Goal: Task Accomplishment & Management: Use online tool/utility

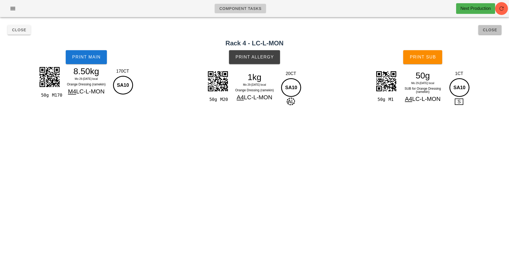
click at [483, 31] on span "Close" at bounding box center [490, 30] width 15 height 4
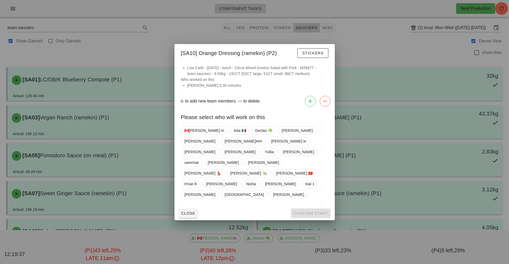
click at [392, 55] on div at bounding box center [254, 132] width 509 height 264
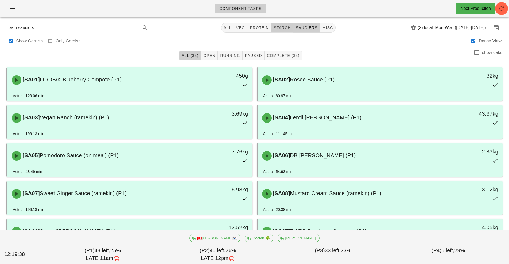
click at [283, 28] on span "starch" at bounding box center [281, 28] width 17 height 4
type input "team:starch"
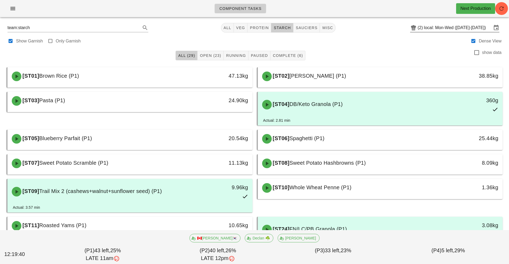
click at [437, 30] on input "local: Mon-Wed ([DATE]-[DATE])" at bounding box center [458, 28] width 68 height 9
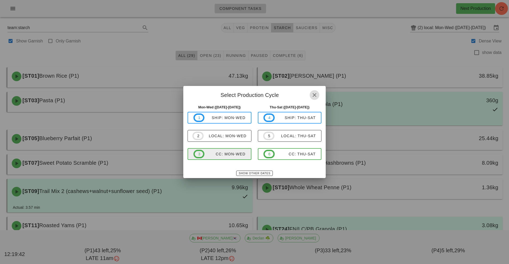
click at [226, 157] on span "3 CC: Mon-Wed" at bounding box center [219, 154] width 52 height 9
type input "CC: Mon-Wed ([DATE]-[DATE])"
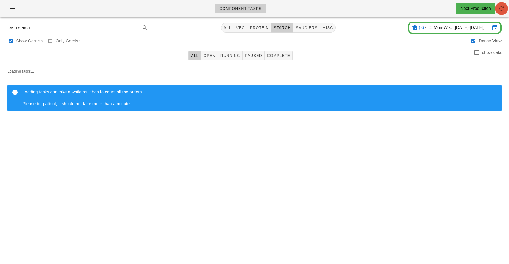
click at [500, 10] on icon "button" at bounding box center [501, 8] width 6 height 6
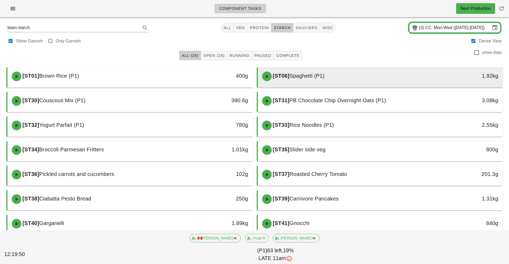
click at [451, 79] on div "1.92kg" at bounding box center [471, 76] width 54 height 9
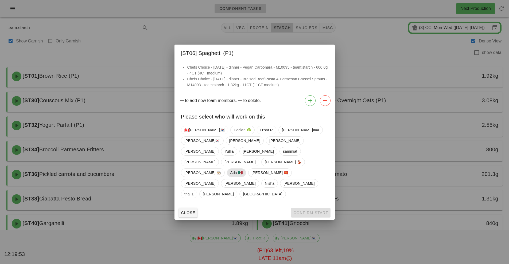
click at [241, 169] on span "Ada 🇲🇽" at bounding box center [236, 173] width 12 height 8
click at [304, 208] on button "Confirm Start" at bounding box center [310, 213] width 39 height 10
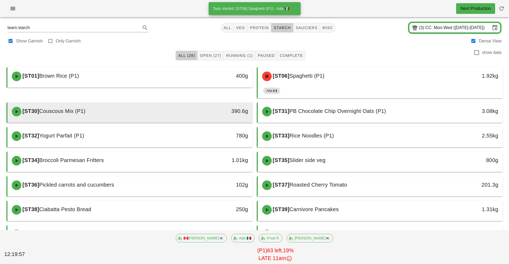
click at [180, 118] on div "[ST30] Couscous Mix (P1)" at bounding box center [100, 112] width 182 height 16
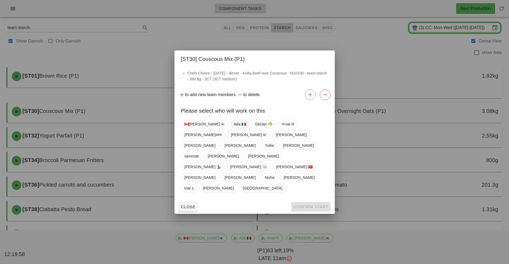
click at [234, 128] on span "Ada 🇲🇽" at bounding box center [240, 124] width 12 height 8
click at [305, 202] on button "Confirm Start" at bounding box center [310, 207] width 39 height 10
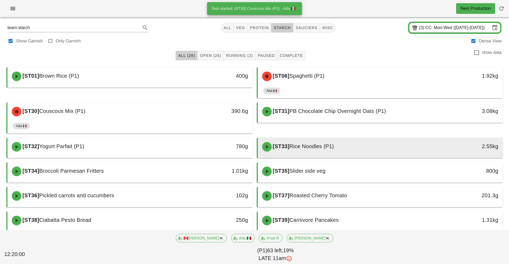
click at [383, 149] on div "[ST33] Rice Noodles (P1)" at bounding box center [350, 147] width 182 height 16
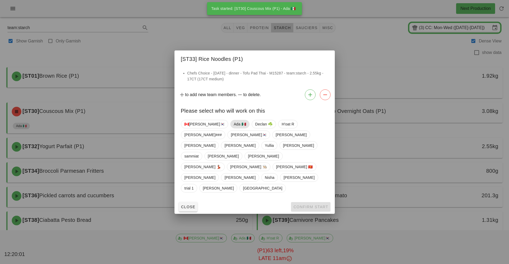
click at [234, 128] on span "Ada 🇲🇽" at bounding box center [240, 124] width 12 height 8
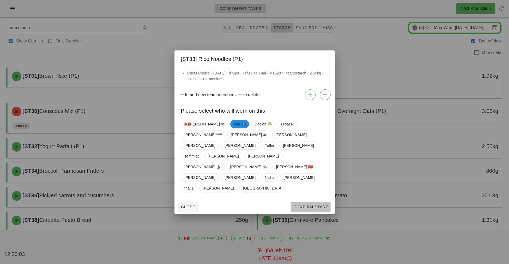
click at [307, 205] on span "Confirm Start" at bounding box center [310, 207] width 35 height 4
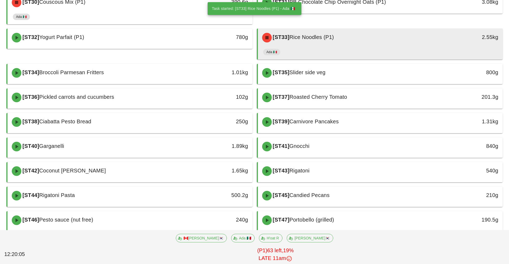
scroll to position [111, 0]
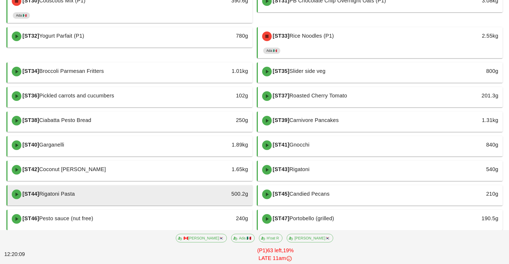
click at [186, 205] on div at bounding box center [130, 205] width 234 height 2
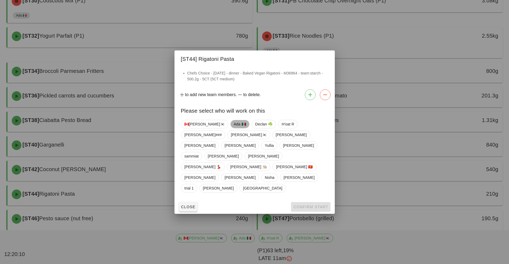
click at [234, 128] on span "Ada 🇲🇽" at bounding box center [240, 124] width 12 height 8
click at [305, 202] on button "Confirm Start" at bounding box center [310, 207] width 39 height 10
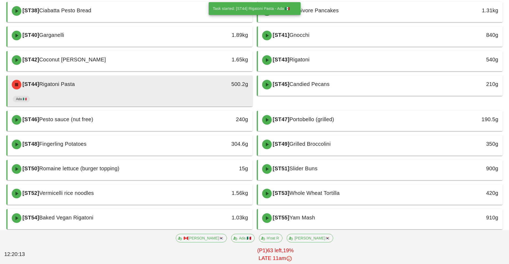
scroll to position [221, 0]
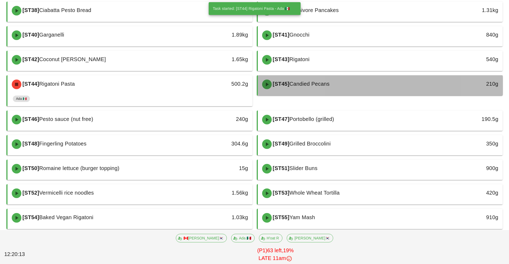
click at [350, 84] on div "[ST45] Candied Pecans" at bounding box center [350, 84] width 182 height 16
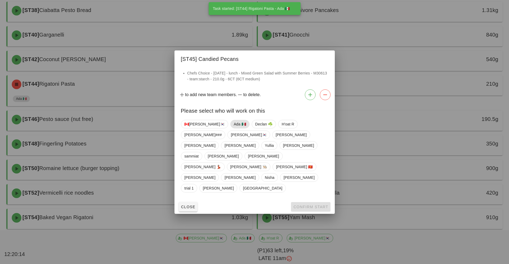
click at [234, 128] on span "Ada 🇲🇽" at bounding box center [240, 124] width 12 height 8
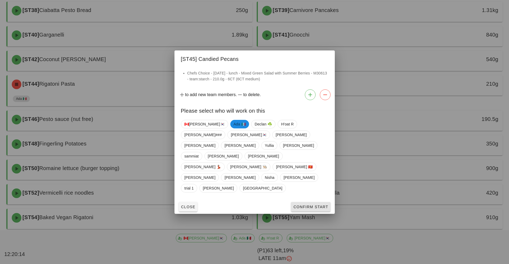
click at [307, 202] on button "Confirm Start" at bounding box center [310, 207] width 39 height 10
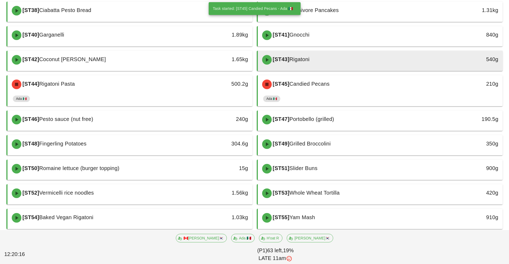
click at [347, 64] on div "[ST43] Rigatoni" at bounding box center [350, 60] width 182 height 16
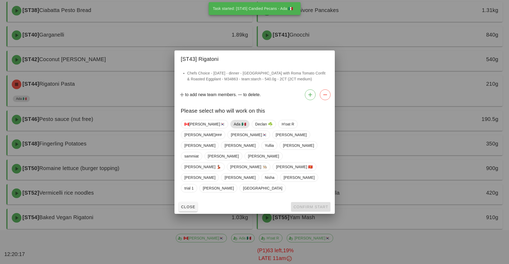
click at [234, 128] on span "Ada 🇲🇽" at bounding box center [240, 124] width 12 height 8
click at [302, 202] on button "Confirm Start" at bounding box center [310, 207] width 39 height 10
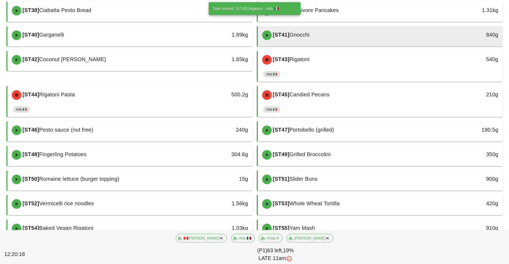
click at [343, 37] on div "[ST41] Gnocchi" at bounding box center [350, 35] width 182 height 16
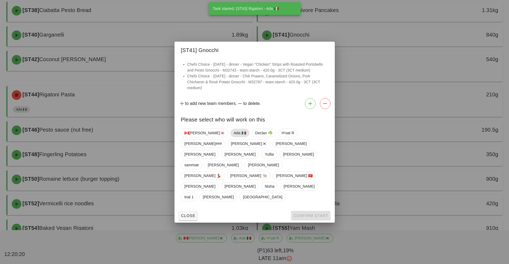
click at [234, 137] on span "Ada 🇲🇽" at bounding box center [240, 133] width 12 height 8
click at [306, 214] on span "Confirm Start" at bounding box center [310, 216] width 35 height 4
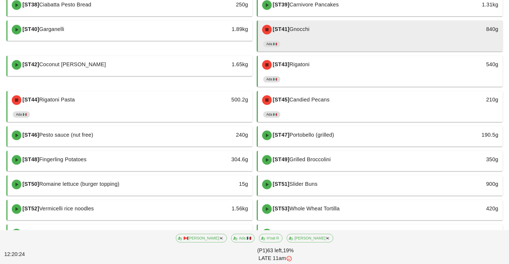
scroll to position [246, 0]
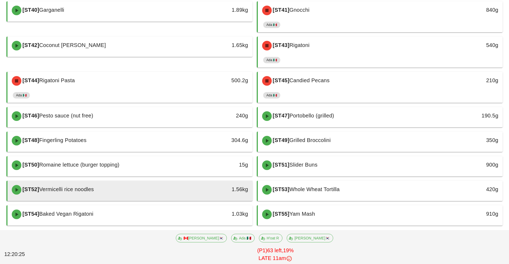
click at [168, 197] on div "[ST52] Vermicelli rice noodles" at bounding box center [100, 190] width 182 height 16
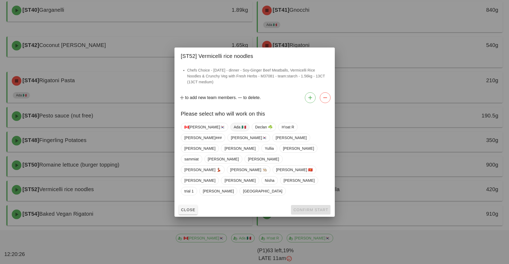
click at [234, 131] on span "Ada 🇲🇽" at bounding box center [240, 127] width 12 height 8
click at [306, 208] on span "Confirm Start" at bounding box center [310, 210] width 35 height 4
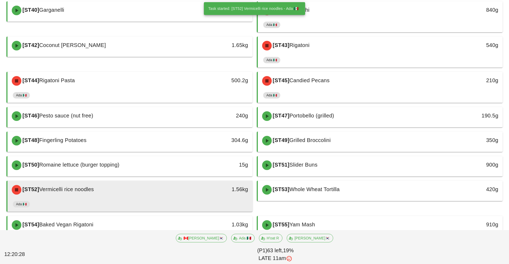
scroll to position [256, 0]
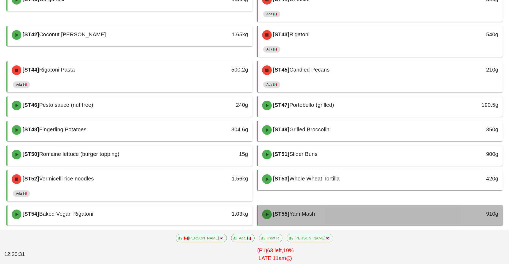
click at [367, 220] on div "[ST55] Yam Mash" at bounding box center [350, 215] width 182 height 16
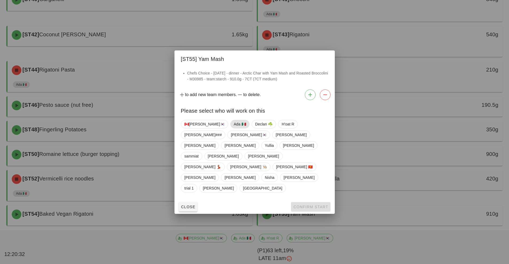
click at [234, 128] on span "Ada 🇲🇽" at bounding box center [240, 124] width 12 height 8
click at [305, 205] on span "Confirm Start" at bounding box center [310, 207] width 35 height 4
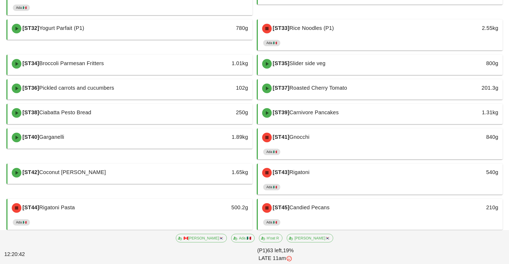
scroll to position [119, 0]
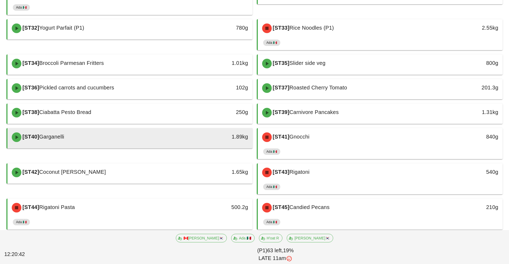
click at [166, 143] on div "[ST40] Garganelli" at bounding box center [100, 137] width 182 height 16
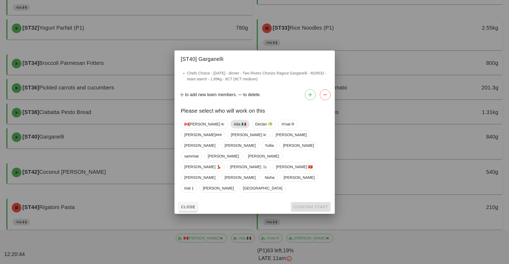
click at [234, 128] on span "Ada 🇲🇽" at bounding box center [240, 124] width 12 height 8
click at [306, 205] on span "Confirm Start" at bounding box center [310, 207] width 35 height 4
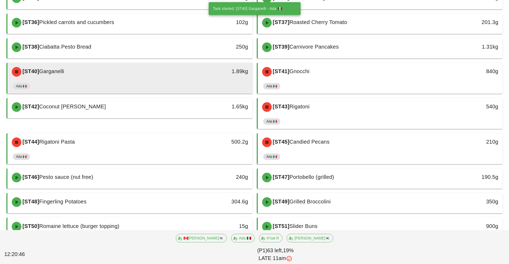
scroll to position [185, 0]
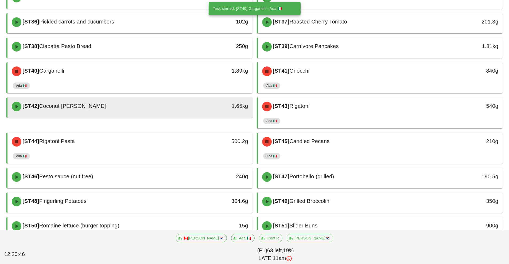
click at [184, 112] on div "[ST42] Coconut Jasmine Rice" at bounding box center [100, 107] width 182 height 16
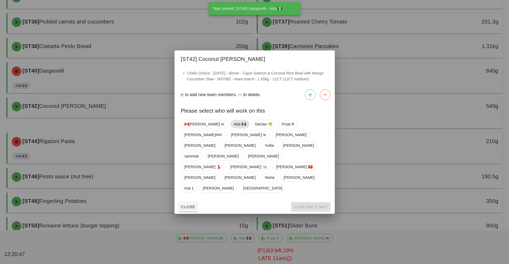
click at [234, 128] on span "Ada 🇲🇽" at bounding box center [240, 124] width 12 height 8
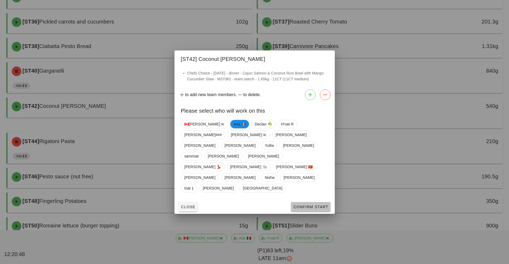
click at [304, 205] on span "Confirm Start" at bounding box center [310, 207] width 35 height 4
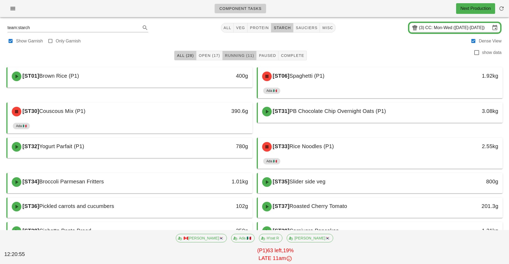
click at [240, 54] on span "Running (11)" at bounding box center [239, 55] width 29 height 4
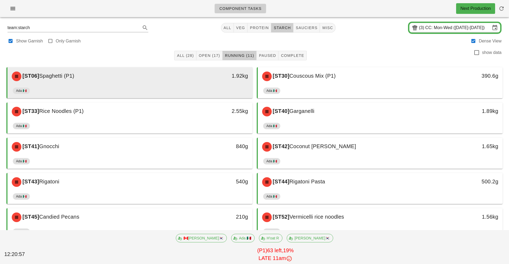
click at [213, 93] on div "Ada 🇲🇽" at bounding box center [130, 91] width 234 height 13
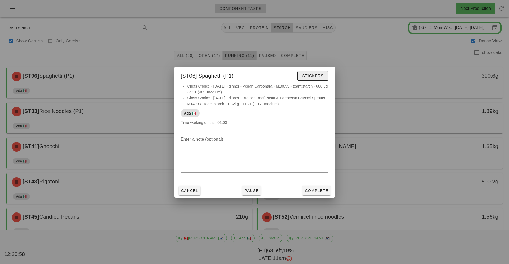
click at [316, 78] on span "Stickers" at bounding box center [313, 76] width 22 height 4
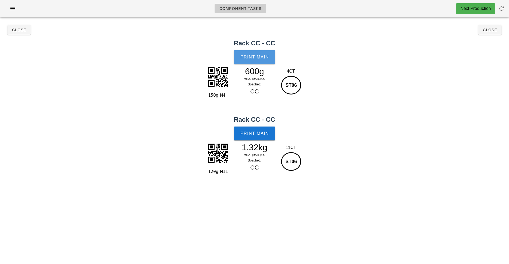
click at [260, 62] on button "Print Main" at bounding box center [254, 57] width 41 height 14
click at [262, 135] on span "Print Main" at bounding box center [254, 133] width 29 height 5
click at [493, 30] on span "Close" at bounding box center [490, 30] width 15 height 4
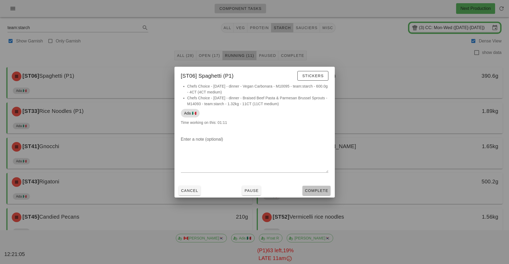
click at [324, 193] on button "Complete" at bounding box center [316, 191] width 28 height 10
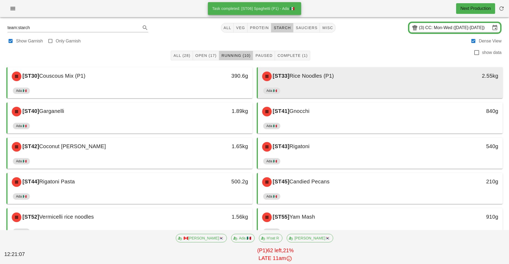
click at [373, 89] on div "Ada 🇲🇽" at bounding box center [380, 91] width 234 height 13
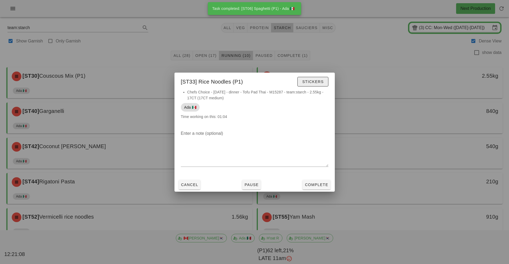
click at [310, 81] on span "Stickers" at bounding box center [313, 82] width 22 height 4
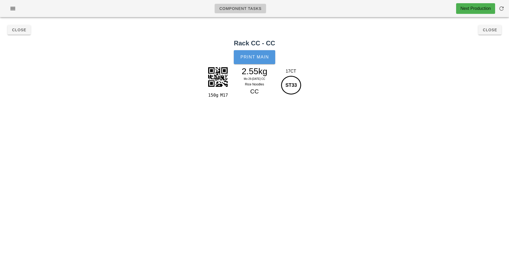
click at [263, 62] on button "Print Main" at bounding box center [254, 57] width 41 height 14
click at [497, 34] on button "Close" at bounding box center [489, 30] width 23 height 10
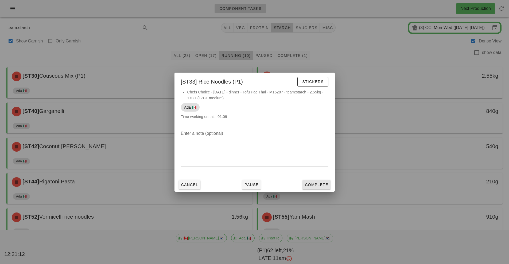
click at [322, 188] on button "Complete" at bounding box center [316, 185] width 28 height 10
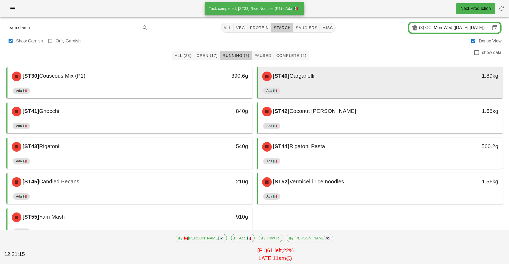
click at [383, 84] on div "[ST40] Garganelli 1.89kg" at bounding box center [380, 76] width 245 height 18
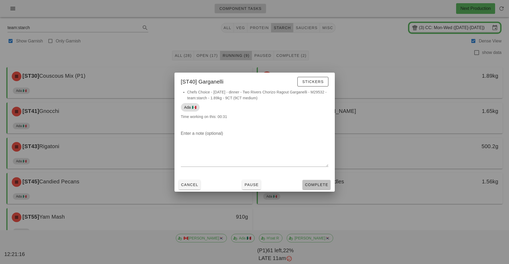
click at [315, 188] on button "Complete" at bounding box center [316, 185] width 28 height 10
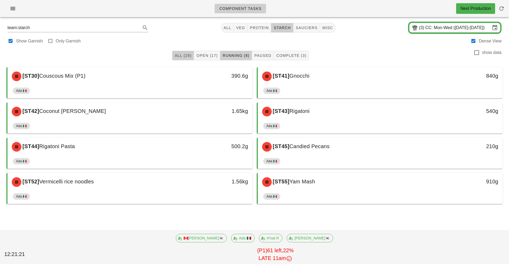
click at [188, 57] on span "All (28)" at bounding box center [182, 55] width 17 height 4
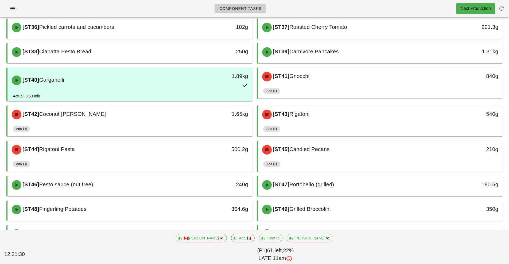
scroll to position [182, 0]
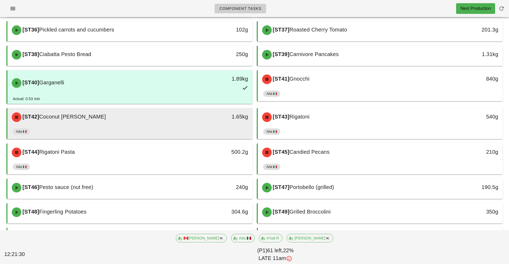
click at [204, 126] on div "[ST42] Coconut Jasmine Rice 1.65kg" at bounding box center [129, 117] width 245 height 18
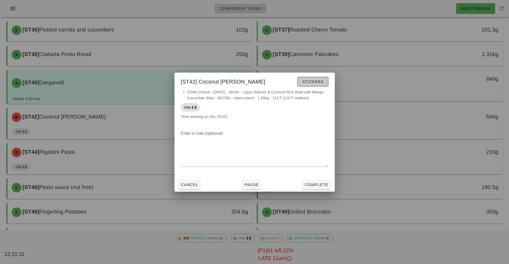
click at [323, 80] on span "Stickers" at bounding box center [313, 82] width 22 height 4
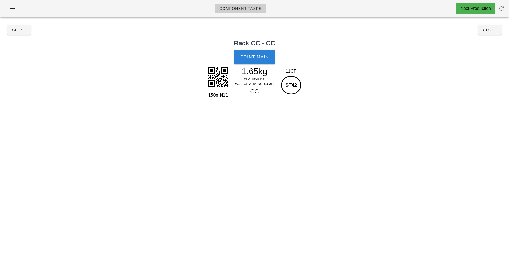
click at [257, 60] on button "Print Main" at bounding box center [254, 57] width 41 height 14
click at [495, 33] on button "Close" at bounding box center [489, 30] width 23 height 10
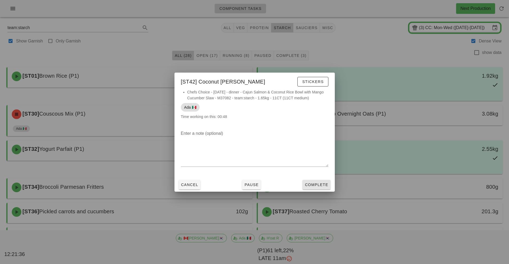
click at [319, 189] on button "Complete" at bounding box center [316, 185] width 28 height 10
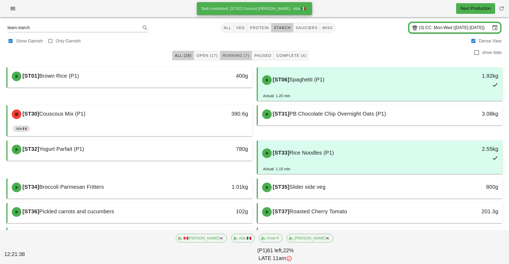
click at [242, 59] on button "Running (7)" at bounding box center [236, 56] width 32 height 10
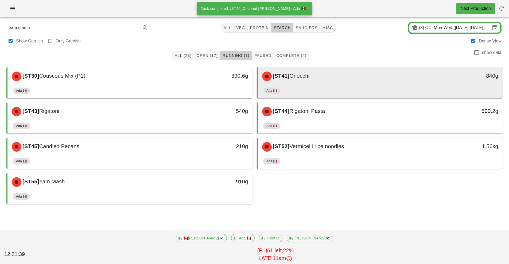
click at [354, 86] on div "Ada 🇲🇽" at bounding box center [380, 91] width 234 height 13
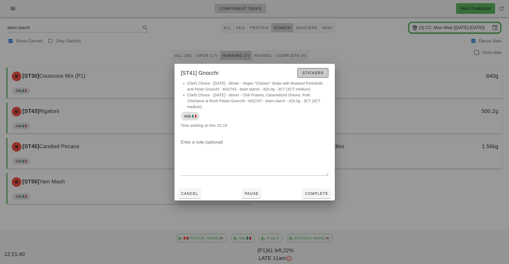
click at [314, 73] on span "Stickers" at bounding box center [313, 73] width 22 height 4
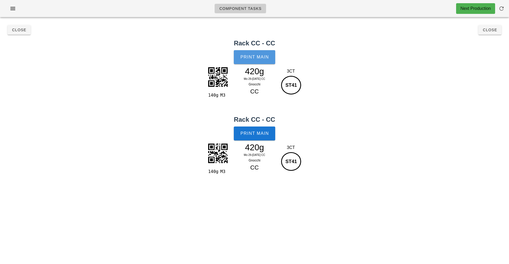
click at [259, 59] on span "Print Main" at bounding box center [254, 57] width 29 height 5
click at [263, 137] on button "Print Main" at bounding box center [254, 134] width 41 height 14
click at [491, 33] on button "Close" at bounding box center [489, 30] width 23 height 10
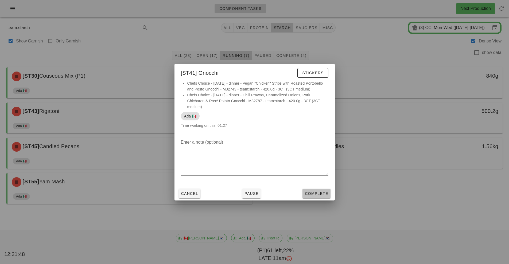
click at [326, 197] on button "Complete" at bounding box center [316, 194] width 28 height 10
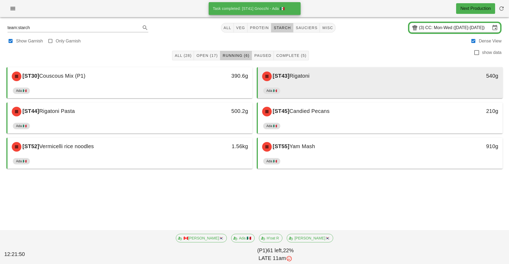
click at [378, 87] on div "Ada 🇲🇽" at bounding box center [380, 91] width 234 height 13
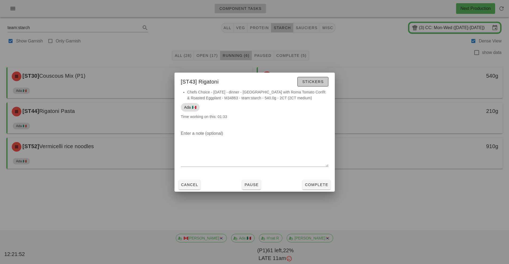
click at [317, 86] on button "Stickers" at bounding box center [312, 82] width 31 height 10
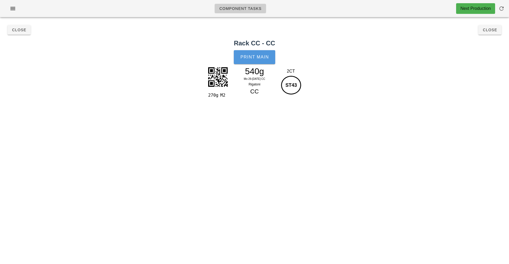
click at [258, 59] on span "Print Main" at bounding box center [254, 57] width 29 height 5
click at [493, 33] on button "Close" at bounding box center [489, 30] width 23 height 10
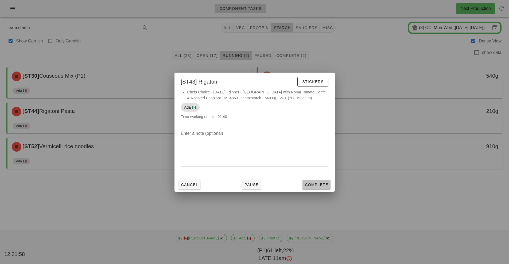
click at [321, 185] on span "Complete" at bounding box center [317, 185] width 24 height 4
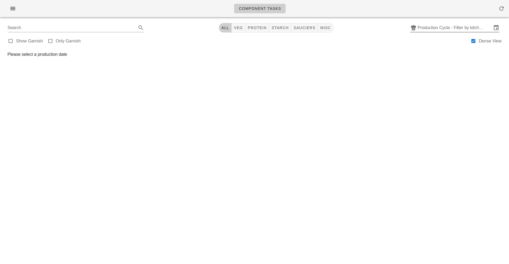
click at [451, 27] on input "Production Cycle - Filter by kitchen production schedules" at bounding box center [455, 28] width 74 height 9
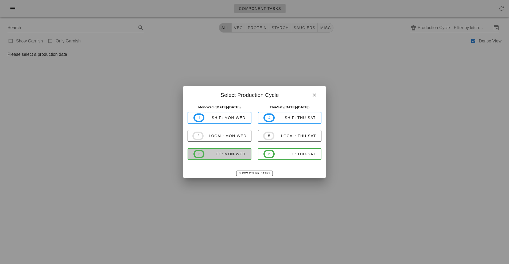
click at [240, 154] on div "CC: Mon-Wed" at bounding box center [224, 154] width 41 height 4
type input "CC: Mon-Wed ([DATE]-[DATE])"
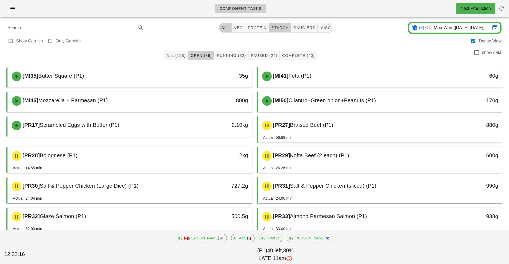
click at [286, 25] on button "starch" at bounding box center [280, 28] width 22 height 10
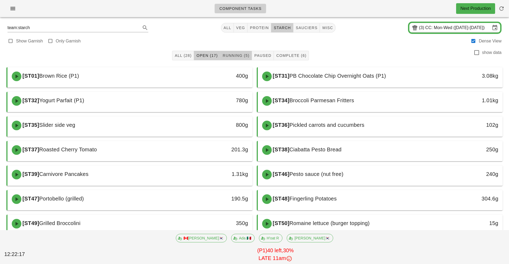
click at [239, 57] on span "Running (5)" at bounding box center [235, 55] width 27 height 4
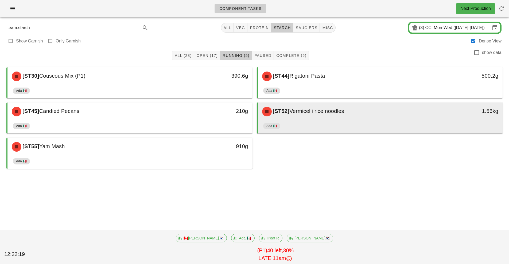
click at [399, 125] on div "Ada 🇲🇽" at bounding box center [380, 127] width 234 height 13
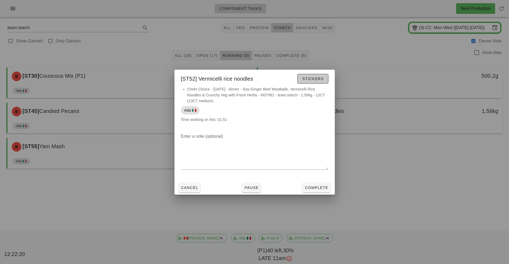
click at [317, 80] on span "Stickers" at bounding box center [313, 79] width 22 height 4
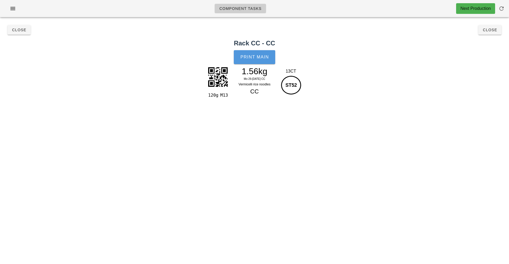
click at [264, 63] on button "Print Main" at bounding box center [254, 57] width 41 height 14
click at [492, 32] on span "Close" at bounding box center [490, 30] width 15 height 4
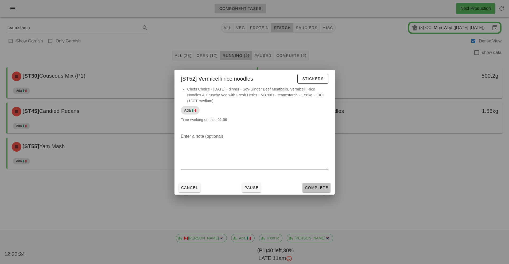
click at [316, 191] on button "Complete" at bounding box center [316, 188] width 28 height 10
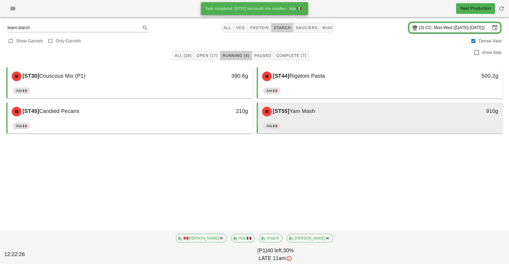
click at [382, 114] on div "[ST55] Yam Mash" at bounding box center [350, 112] width 182 height 16
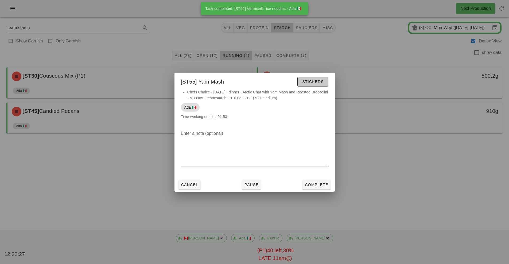
click at [318, 78] on button "Stickers" at bounding box center [312, 82] width 31 height 10
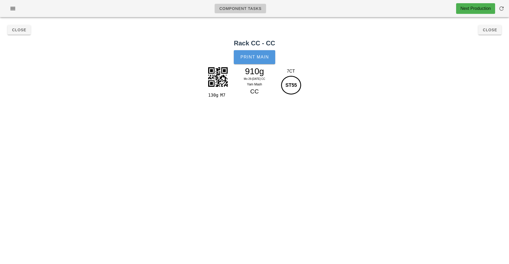
click at [257, 60] on button "Print Main" at bounding box center [254, 57] width 41 height 14
click at [494, 33] on button "Close" at bounding box center [489, 30] width 23 height 10
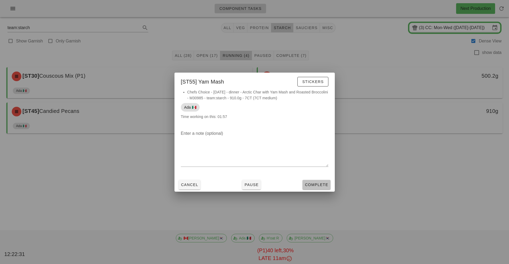
click at [317, 189] on button "Complete" at bounding box center [316, 185] width 28 height 10
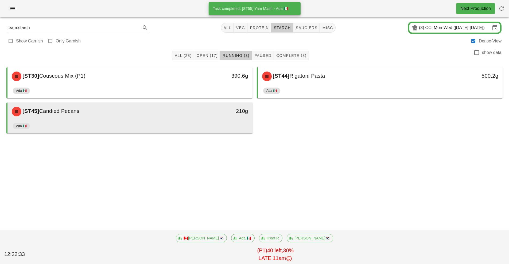
click at [223, 125] on div "Ada 🇲🇽" at bounding box center [130, 127] width 234 height 13
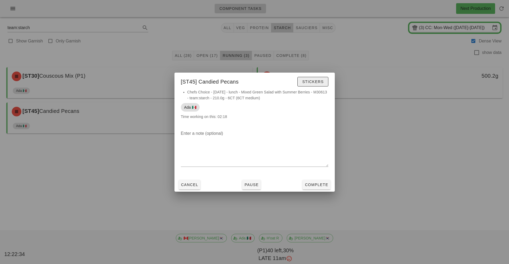
click at [317, 80] on span "Stickers" at bounding box center [313, 82] width 22 height 4
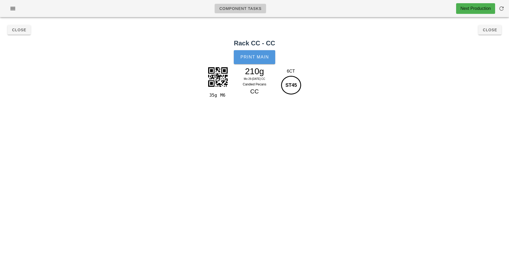
click at [261, 57] on span "Print Main" at bounding box center [254, 57] width 29 height 5
click at [493, 32] on span "Close" at bounding box center [490, 30] width 15 height 4
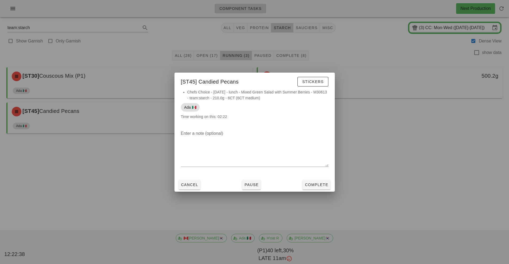
click at [317, 191] on div "Cancel Pause Complete" at bounding box center [254, 185] width 160 height 14
click at [320, 185] on span "Complete" at bounding box center [317, 185] width 24 height 4
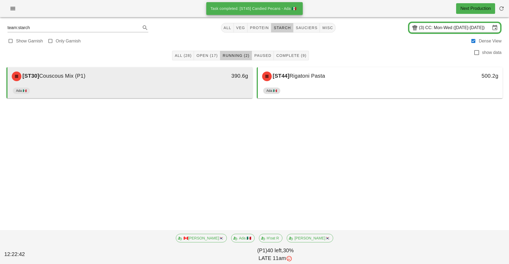
click at [219, 81] on div "390.6g" at bounding box center [220, 76] width 61 height 16
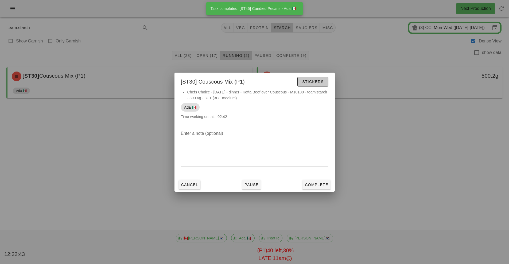
click at [315, 85] on button "Stickers" at bounding box center [312, 82] width 31 height 10
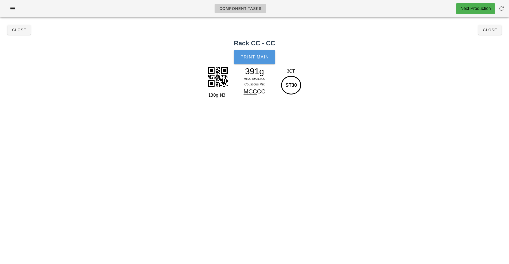
click at [256, 61] on button "Print Main" at bounding box center [254, 57] width 41 height 14
click at [497, 33] on button "Close" at bounding box center [489, 30] width 23 height 10
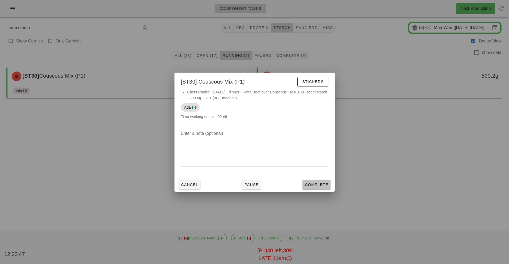
click at [324, 185] on span "Complete" at bounding box center [317, 185] width 24 height 4
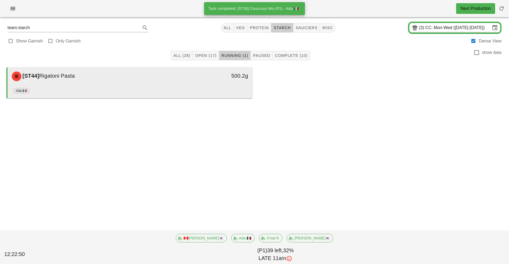
click at [207, 93] on div "Ada 🇲🇽" at bounding box center [130, 91] width 234 height 13
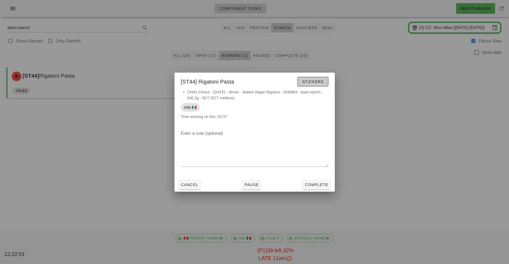
click at [316, 83] on span "Stickers" at bounding box center [313, 82] width 22 height 4
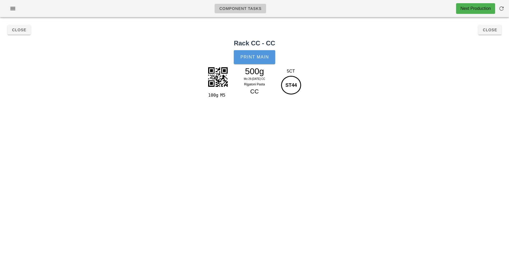
click at [263, 57] on span "Print Main" at bounding box center [254, 57] width 29 height 5
click at [496, 32] on button "Close" at bounding box center [489, 30] width 23 height 10
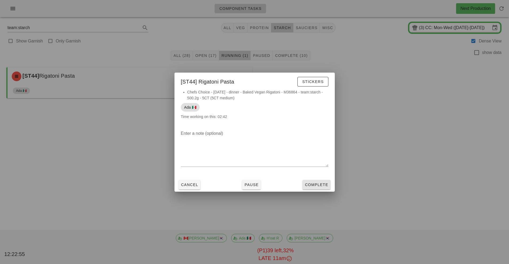
click at [314, 189] on button "Complete" at bounding box center [316, 185] width 28 height 10
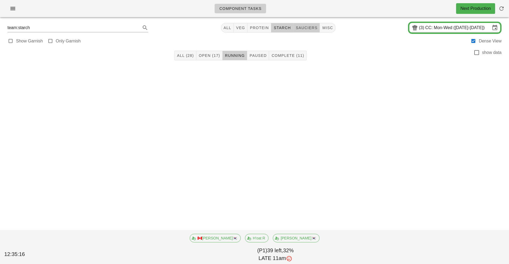
click at [309, 27] on span "sauciers" at bounding box center [306, 28] width 22 height 4
type input "team:sauciers"
click at [436, 30] on input "CC: Mon-Wed ([DATE]-[DATE])" at bounding box center [457, 28] width 65 height 9
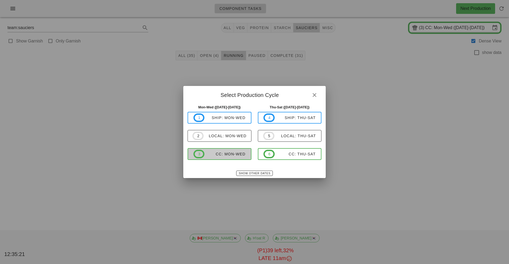
click at [222, 154] on div "CC: Mon-Wed" at bounding box center [224, 154] width 41 height 4
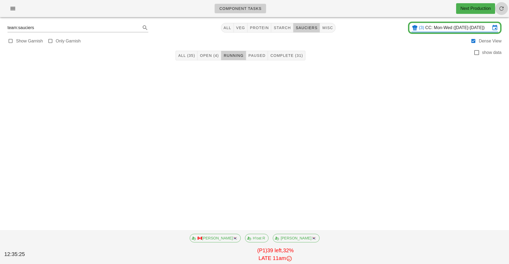
click at [501, 14] on button "button" at bounding box center [501, 8] width 13 height 13
click at [188, 57] on span "All (35)" at bounding box center [186, 55] width 17 height 4
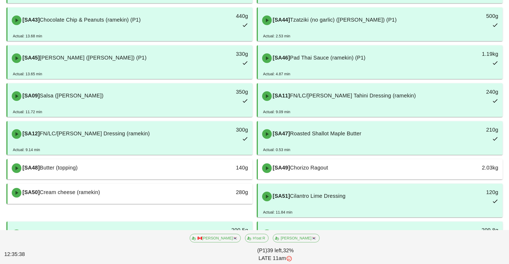
scroll to position [213, 0]
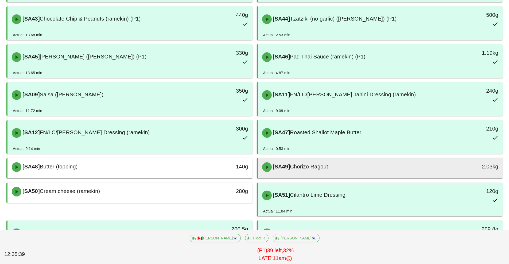
click at [415, 171] on div "[SA49] Chorizo Ragout" at bounding box center [350, 167] width 182 height 16
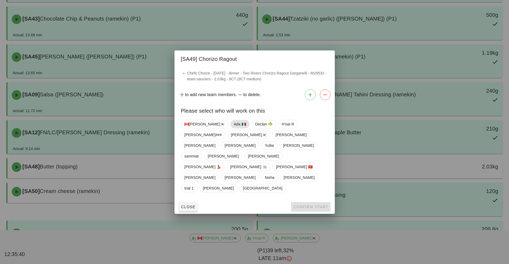
click at [234, 128] on span "Ada 🇲🇽" at bounding box center [240, 124] width 12 height 8
click at [305, 202] on button "Confirm Start" at bounding box center [310, 207] width 39 height 10
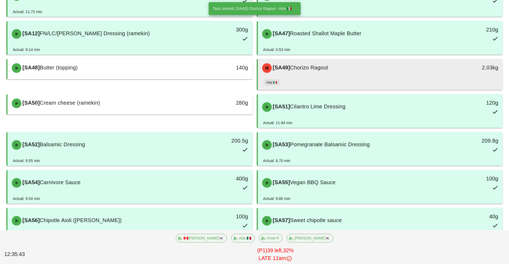
scroll to position [314, 0]
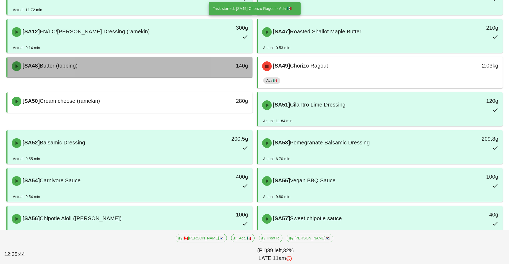
click at [177, 68] on div "[SA48] Butter (topping)" at bounding box center [100, 66] width 182 height 16
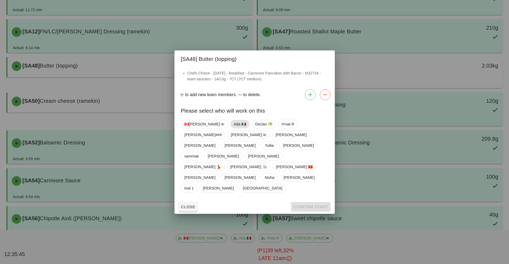
click at [234, 128] on span "Ada 🇲🇽" at bounding box center [240, 124] width 12 height 8
click at [305, 202] on button "Confirm Start" at bounding box center [310, 207] width 39 height 10
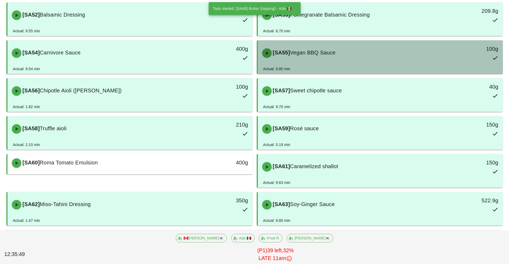
scroll to position [457, 0]
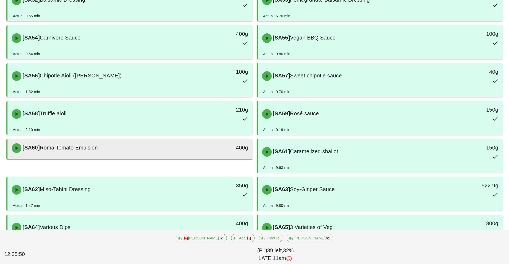
click at [188, 147] on div "[SA60] Roma Tomato Emulsion" at bounding box center [100, 148] width 182 height 16
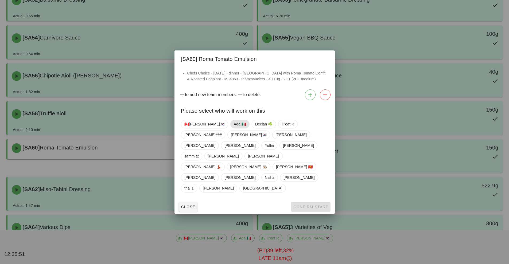
click at [234, 128] on span "Ada 🇲🇽" at bounding box center [240, 124] width 12 height 8
click at [302, 202] on button "Confirm Start" at bounding box center [310, 207] width 39 height 10
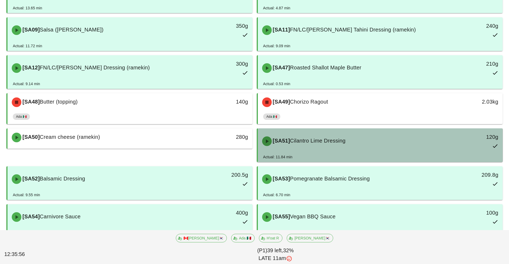
scroll to position [290, 0]
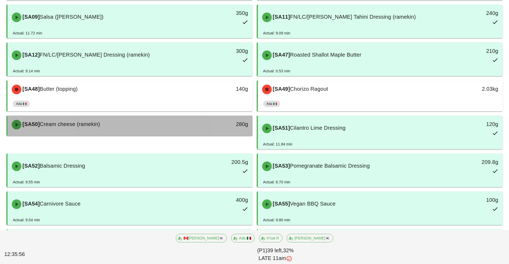
click at [153, 132] on div "[SA50] Cream cheese (ramekin)" at bounding box center [100, 125] width 182 height 16
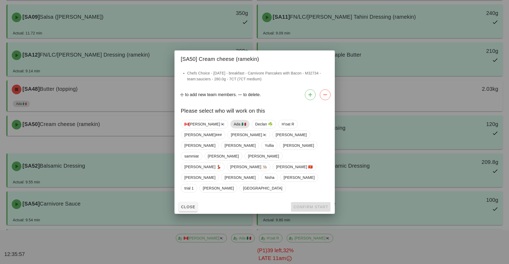
click at [234, 128] on span "Ada 🇲🇽" at bounding box center [240, 124] width 12 height 8
click at [308, 205] on span "Confirm Start" at bounding box center [310, 207] width 35 height 4
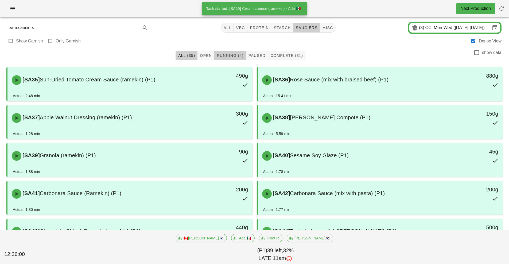
click at [236, 59] on button "Running (4)" at bounding box center [230, 56] width 32 height 10
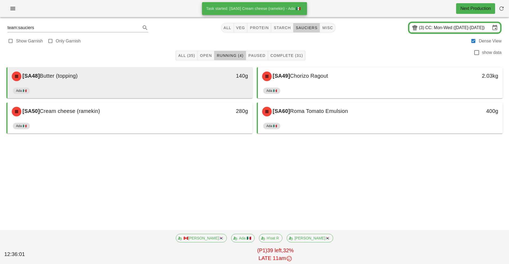
click at [213, 84] on div "140g" at bounding box center [220, 76] width 61 height 16
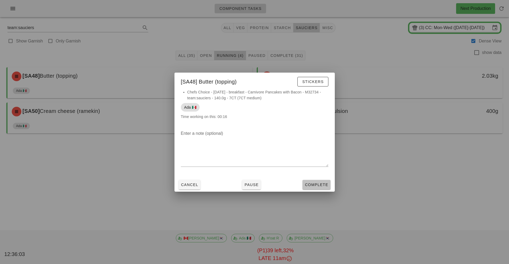
click at [316, 185] on span "Complete" at bounding box center [317, 185] width 24 height 4
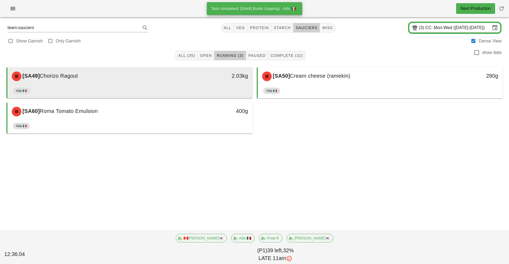
click at [186, 85] on div "[SA49] Chorizo Ragout 2.03kg" at bounding box center [129, 76] width 245 height 18
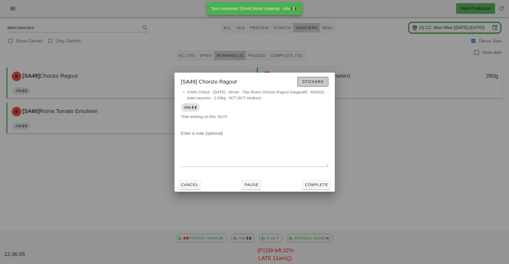
click at [312, 82] on span "Stickers" at bounding box center [313, 82] width 22 height 4
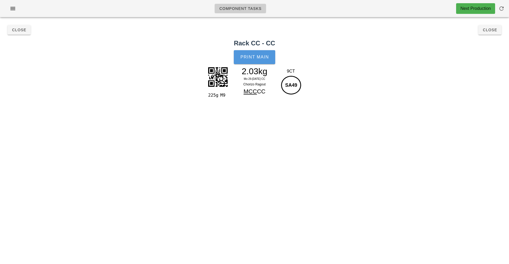
click at [256, 60] on button "Print Main" at bounding box center [254, 57] width 41 height 14
click at [495, 32] on button "Close" at bounding box center [489, 30] width 23 height 10
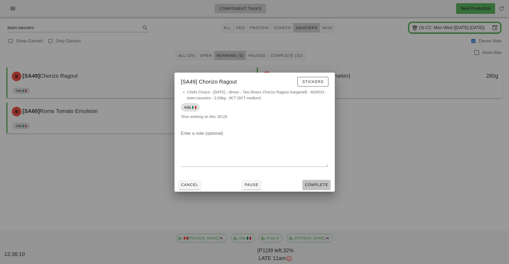
click at [320, 185] on span "Complete" at bounding box center [317, 185] width 24 height 4
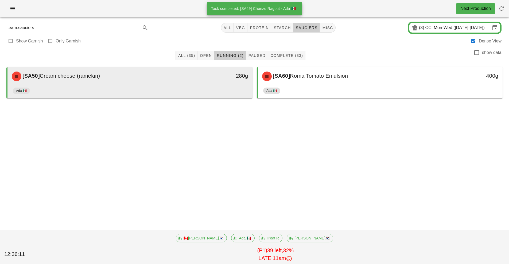
click at [201, 91] on div "Ada 🇲🇽" at bounding box center [130, 91] width 234 height 13
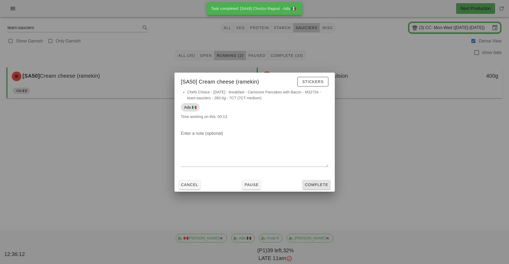
click at [317, 185] on span "Complete" at bounding box center [317, 185] width 24 height 4
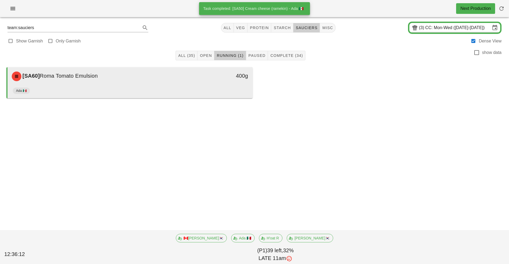
click at [204, 90] on div "Ada 🇲🇽" at bounding box center [130, 91] width 234 height 13
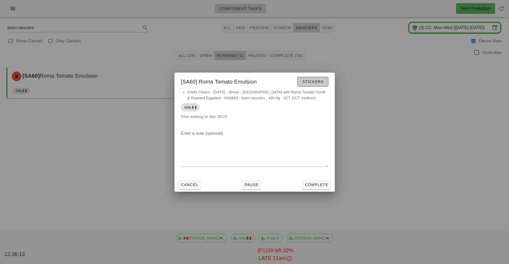
click at [316, 85] on button "Stickers" at bounding box center [312, 82] width 31 height 10
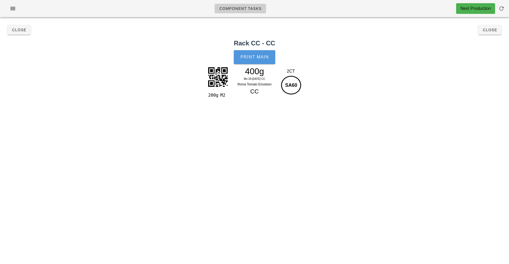
click at [261, 60] on button "Print Main" at bounding box center [254, 57] width 41 height 14
click at [499, 29] on button "Close" at bounding box center [489, 30] width 23 height 10
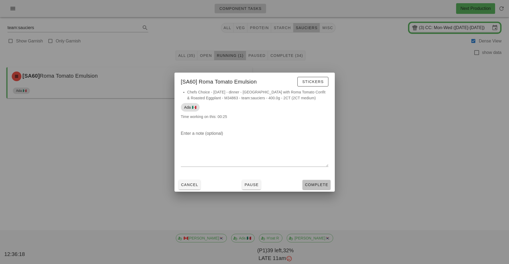
click at [321, 186] on span "Complete" at bounding box center [317, 185] width 24 height 4
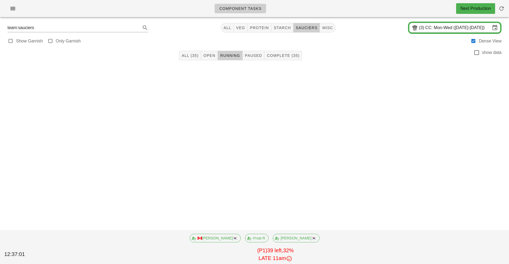
click at [307, 27] on span "sauciers" at bounding box center [306, 28] width 22 height 4
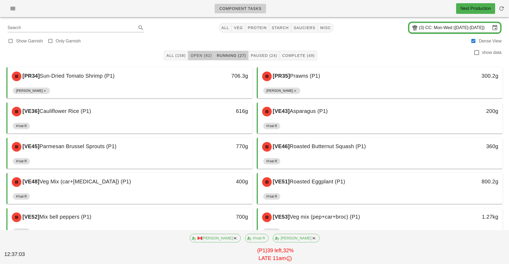
click at [202, 52] on button "Open (82)" at bounding box center [201, 56] width 26 height 10
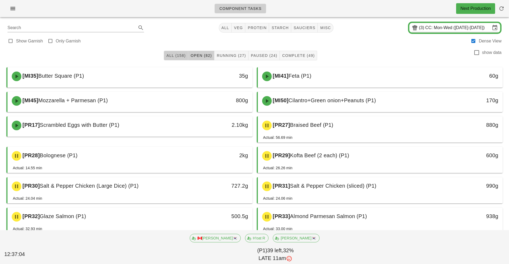
click at [178, 55] on span "All (158)" at bounding box center [176, 55] width 20 height 4
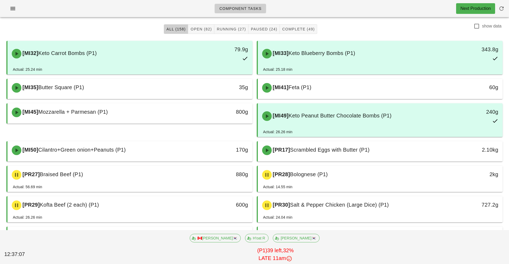
scroll to position [22, 0]
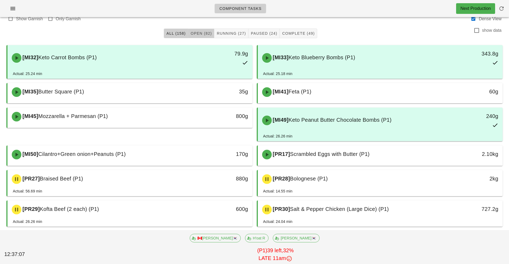
click at [203, 32] on span "Open (82)" at bounding box center [201, 33] width 22 height 4
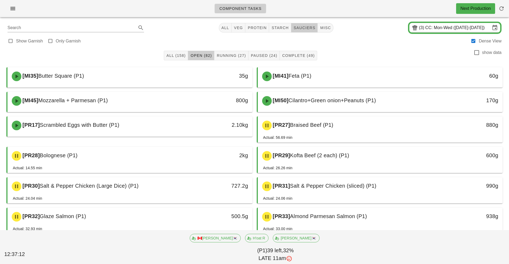
click at [308, 24] on button "sauciers" at bounding box center [304, 28] width 27 height 10
type input "team:sauciers"
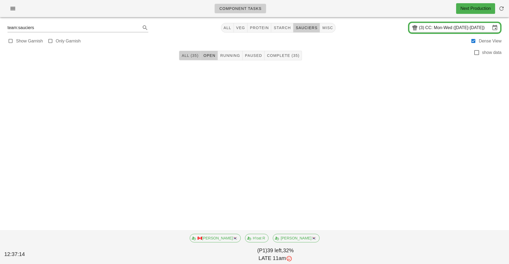
click at [194, 52] on button "All (35)" at bounding box center [190, 56] width 22 height 10
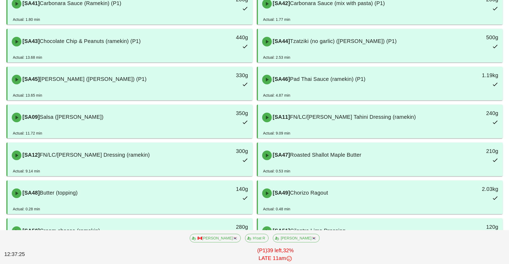
scroll to position [190, 0]
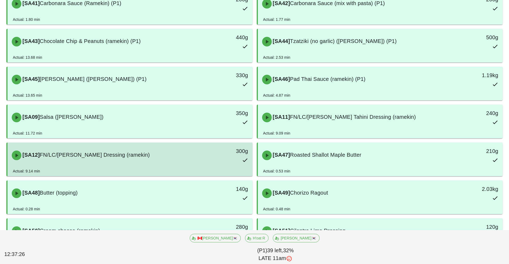
click at [144, 153] on div "[SA12] FN/LC/PB Lemon Dressing (ramekin)" at bounding box center [100, 155] width 182 height 16
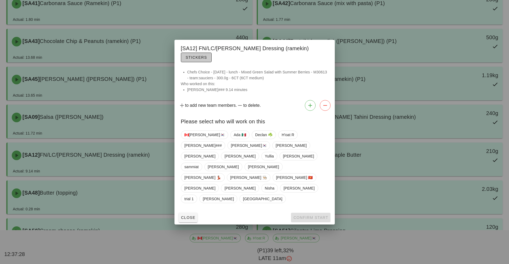
click at [207, 60] on span "Stickers" at bounding box center [196, 57] width 22 height 4
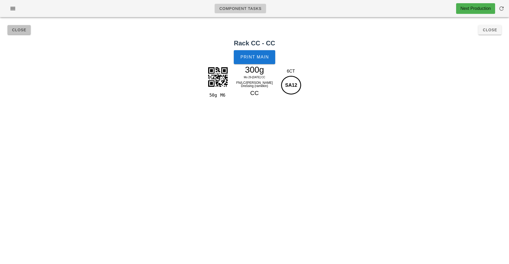
click at [17, 34] on button "Close" at bounding box center [18, 30] width 23 height 10
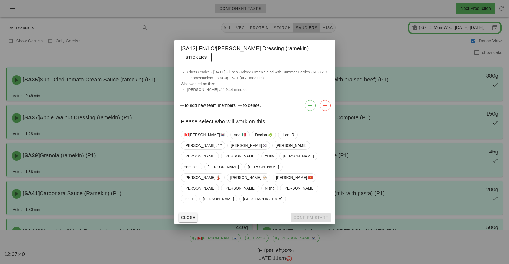
click at [405, 171] on div at bounding box center [254, 132] width 509 height 264
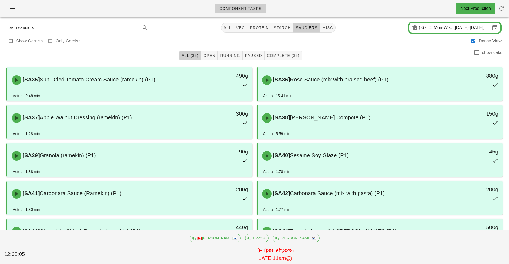
click at [471, 29] on input "CC: Mon-Wed ([DATE]-[DATE])" at bounding box center [457, 28] width 65 height 9
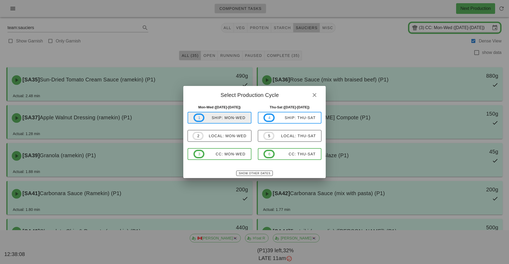
click at [232, 118] on div "ship: Mon-Wed" at bounding box center [224, 118] width 41 height 4
type input "ship: Mon-Wed (Sep 29-Oct 1)"
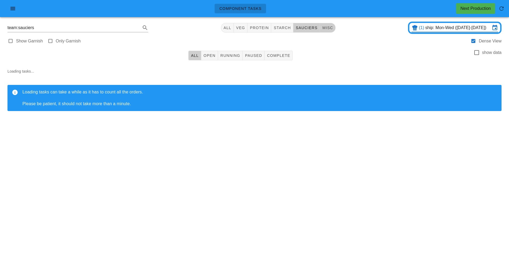
click at [331, 25] on button "misc" at bounding box center [327, 28] width 15 height 10
click at [306, 27] on span "sauciers" at bounding box center [306, 28] width 22 height 4
click at [287, 28] on span "starch" at bounding box center [281, 28] width 17 height 4
click at [488, 25] on input "ship: Mon-Wed (Sep 29-Oct 1)" at bounding box center [457, 28] width 65 height 9
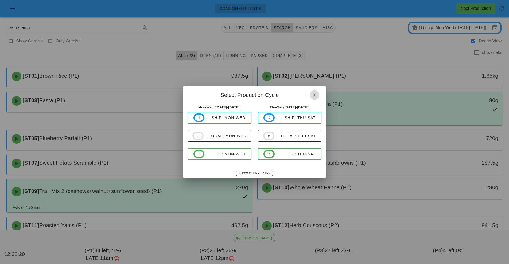
click at [316, 96] on icon "button" at bounding box center [314, 95] width 6 height 6
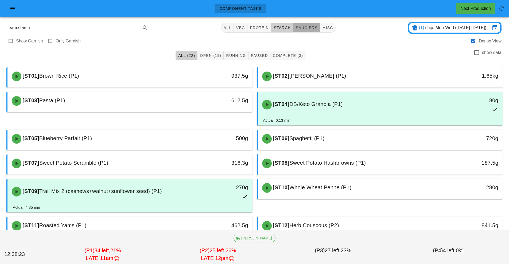
click at [305, 24] on button "sauciers" at bounding box center [306, 28] width 27 height 10
type input "team:sauciers"
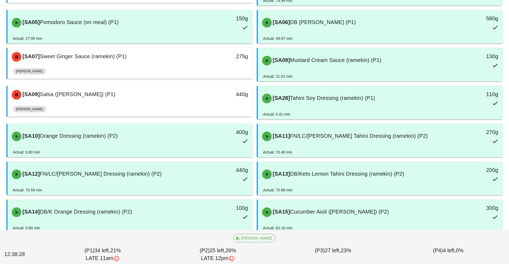
scroll to position [135, 0]
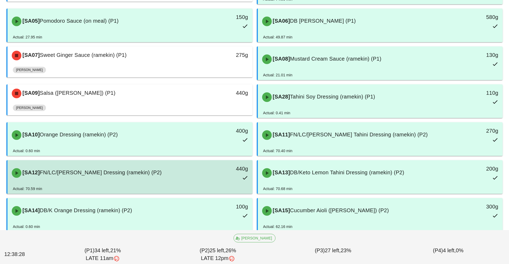
click at [150, 177] on div "[SA12] FN/LC/PB Lemon Dressing (ramekin) (P2)" at bounding box center [100, 173] width 182 height 16
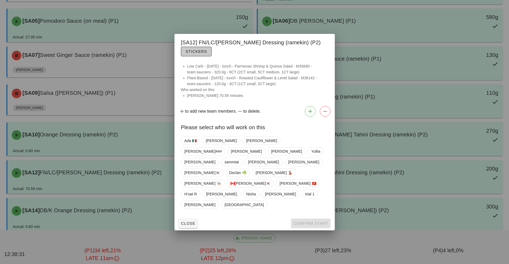
click at [205, 54] on span "Stickers" at bounding box center [196, 51] width 22 height 4
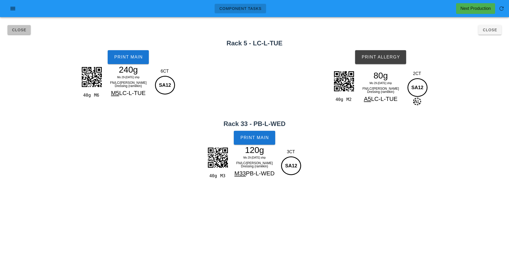
click at [24, 29] on span "Close" at bounding box center [19, 30] width 15 height 4
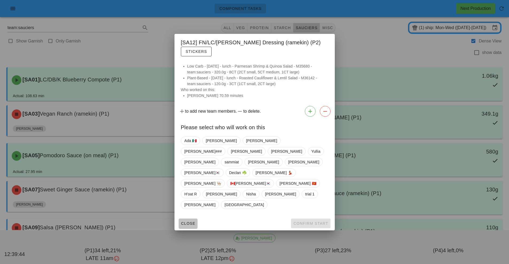
click at [189, 221] on span "Close" at bounding box center [188, 223] width 15 height 4
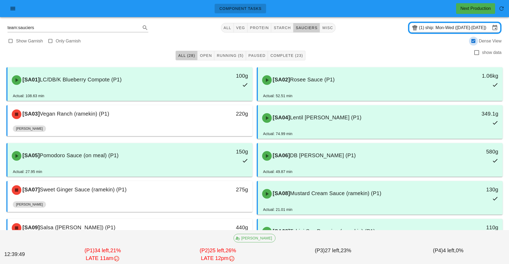
click at [470, 41] on div at bounding box center [473, 40] width 7 height 7
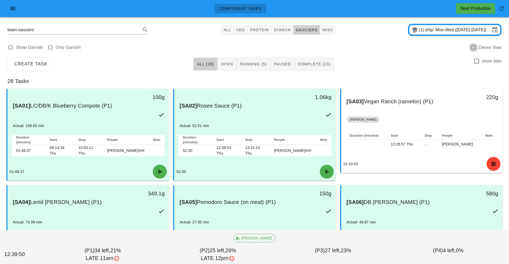
click at [473, 49] on div at bounding box center [473, 47] width 7 height 7
checkbox input "true"
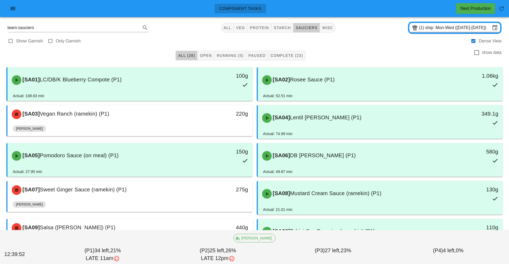
click at [437, 28] on input "ship: Mon-Wed (Sep 29-Oct 1)" at bounding box center [457, 28] width 65 height 9
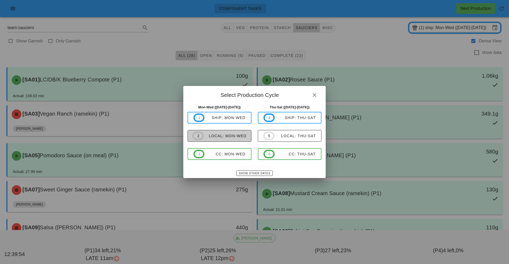
click at [232, 136] on div "local: Mon-Wed" at bounding box center [225, 136] width 43 height 4
type input "local: Mon-Wed ([DATE]-[DATE])"
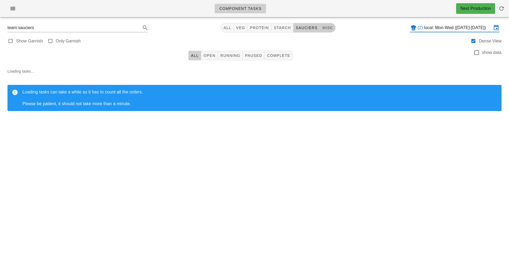
click at [328, 29] on span "misc" at bounding box center [327, 28] width 11 height 4
click at [302, 28] on span "sauciers" at bounding box center [306, 28] width 22 height 4
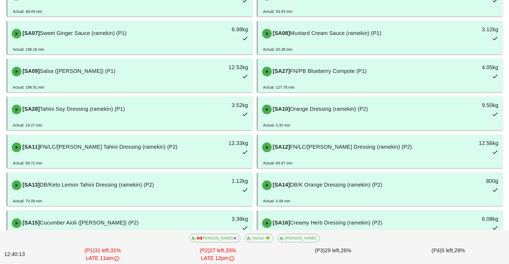
scroll to position [162, 0]
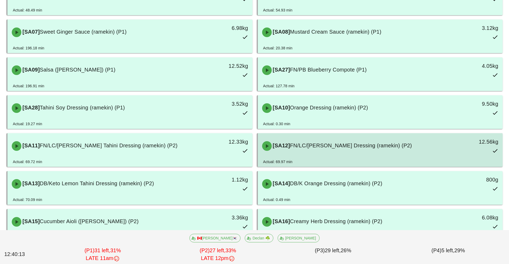
click at [346, 149] on div "[SA12] FN/LC/PB Lemon Dressing (ramekin) (P2)" at bounding box center [350, 146] width 182 height 16
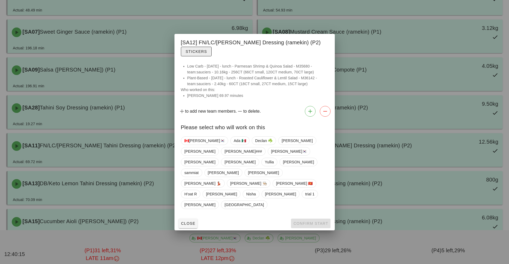
click at [205, 56] on button "Stickers" at bounding box center [196, 52] width 31 height 10
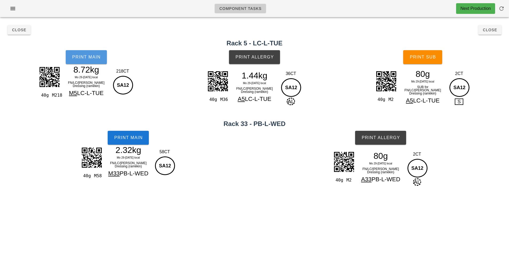
click at [86, 56] on span "Print Main" at bounding box center [86, 57] width 29 height 5
click at [81, 55] on span "Print Main" at bounding box center [86, 57] width 29 height 5
click at [417, 209] on div "Component Tasks Next Production team:sauciers All veg protein starch sauciers m…" at bounding box center [254, 132] width 509 height 264
click at [417, 215] on div "Component Tasks Next Production team:sauciers All veg protein starch sauciers m…" at bounding box center [254, 132] width 509 height 264
click at [489, 30] on span "Close" at bounding box center [490, 30] width 15 height 4
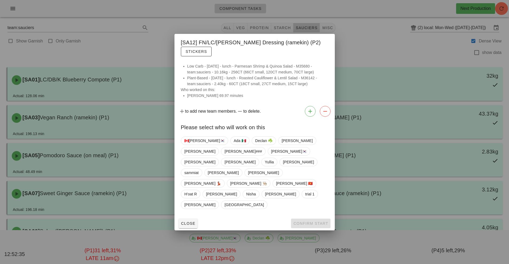
click at [504, 10] on div at bounding box center [254, 132] width 509 height 264
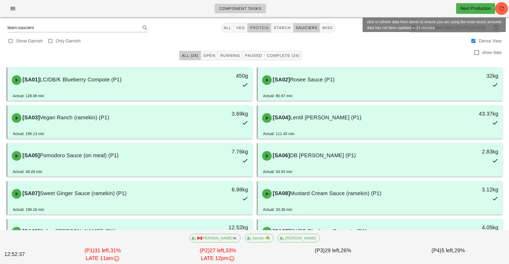
click at [260, 30] on button "protein" at bounding box center [259, 28] width 24 height 10
type input "team:protein"
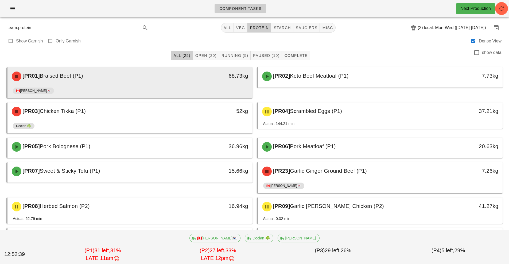
click at [185, 86] on div "🇨🇦[PERSON_NAME]🇰🇷" at bounding box center [130, 91] width 234 height 13
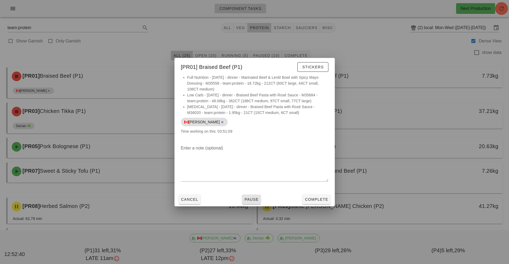
click at [252, 203] on button "Pause" at bounding box center [251, 200] width 19 height 10
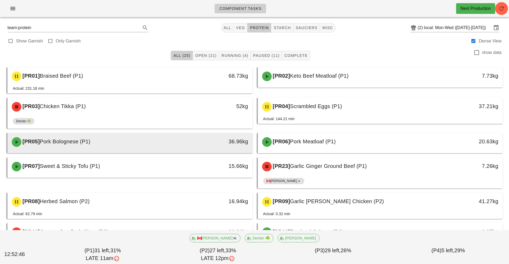
click at [209, 143] on div "36.96kg" at bounding box center [221, 141] width 54 height 9
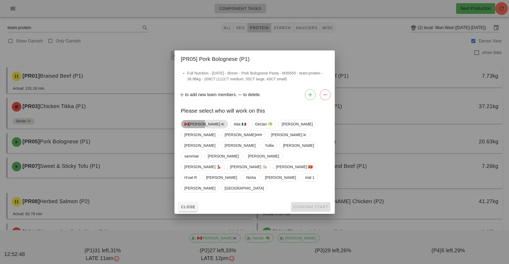
click at [196, 128] on span "🇨🇦[PERSON_NAME]🇰🇷" at bounding box center [204, 124] width 40 height 8
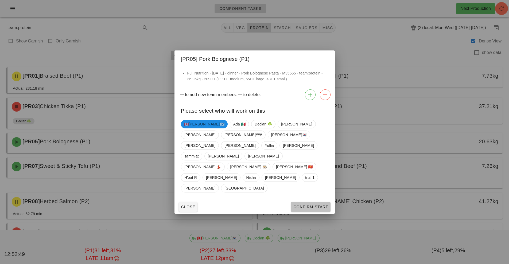
click at [314, 202] on button "Confirm Start" at bounding box center [310, 207] width 39 height 10
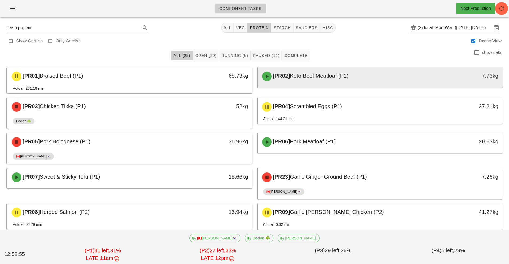
click at [340, 77] on span "Keto Beef Meatloaf (P1)" at bounding box center [319, 76] width 59 height 6
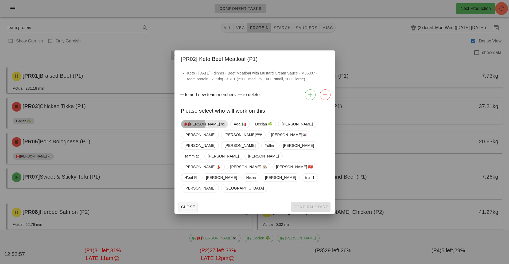
click at [197, 128] on span "🇨🇦[PERSON_NAME]🇰🇷" at bounding box center [204, 124] width 40 height 8
click at [316, 202] on button "Confirm Start" at bounding box center [310, 207] width 39 height 10
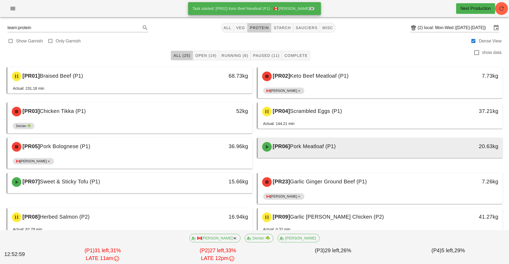
click at [348, 147] on div "[PR06] Pork Meatloaf (P1)" at bounding box center [350, 147] width 182 height 16
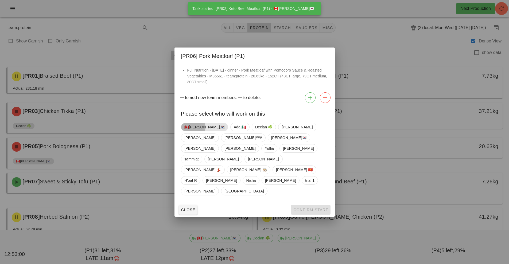
click at [192, 131] on span "🇨🇦[PERSON_NAME]🇰🇷" at bounding box center [204, 127] width 40 height 8
click at [315, 208] on span "Confirm Start" at bounding box center [310, 210] width 35 height 4
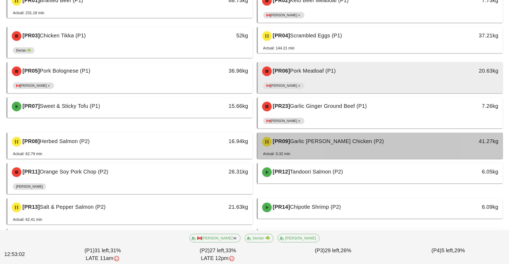
scroll to position [79, 0]
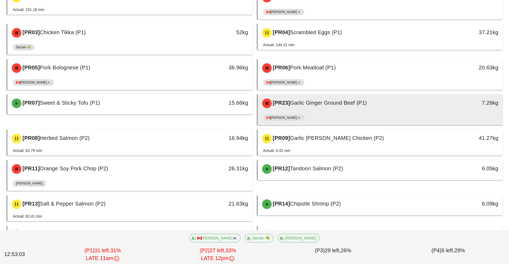
click at [355, 114] on div "🇨🇦[PERSON_NAME]🇰🇷" at bounding box center [380, 118] width 234 height 13
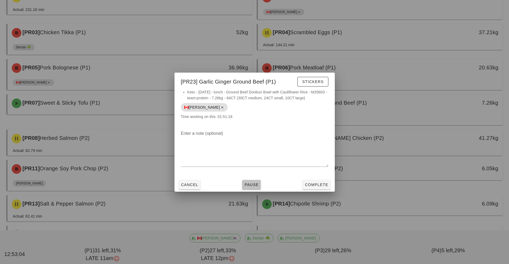
click at [255, 188] on button "Pause" at bounding box center [251, 185] width 19 height 10
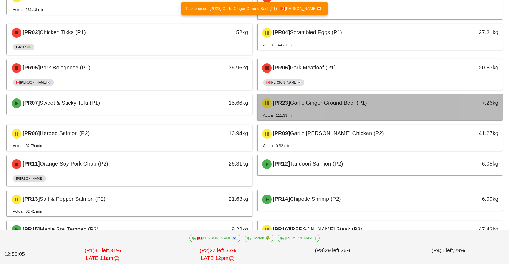
click at [340, 110] on div "[PR23] Garlic Ginger Ground Beef (P1)" at bounding box center [350, 103] width 182 height 16
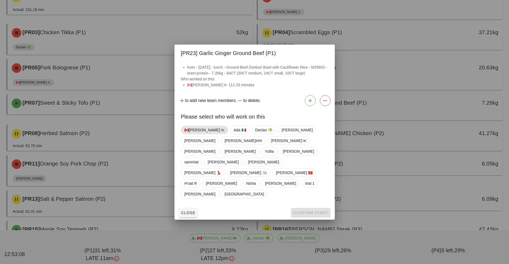
click at [197, 134] on span "🇨🇦[PERSON_NAME]🇰🇷" at bounding box center [204, 130] width 40 height 8
click at [314, 208] on button "Confirm Start" at bounding box center [310, 213] width 39 height 10
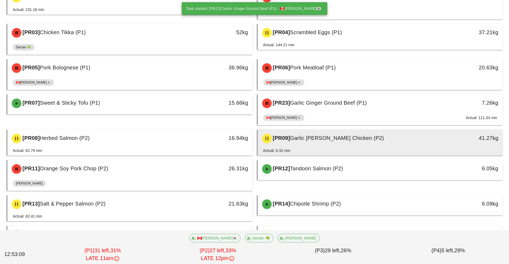
click at [325, 141] on span "Garlic [PERSON_NAME] Chicken (P2)" at bounding box center [337, 138] width 94 height 6
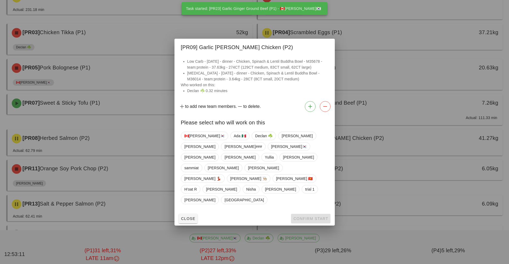
click at [382, 180] on div at bounding box center [254, 132] width 509 height 264
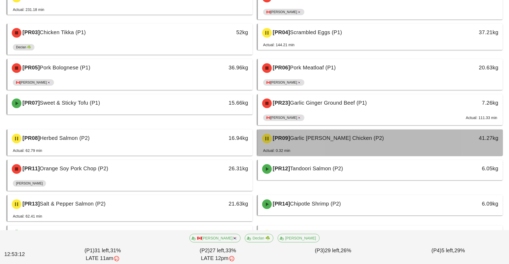
click at [347, 151] on div "Actual: 0.32 min" at bounding box center [380, 152] width 234 height 8
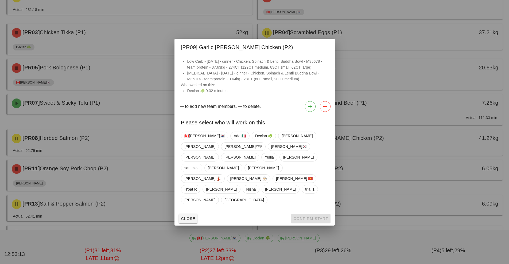
click at [395, 137] on div at bounding box center [254, 132] width 509 height 264
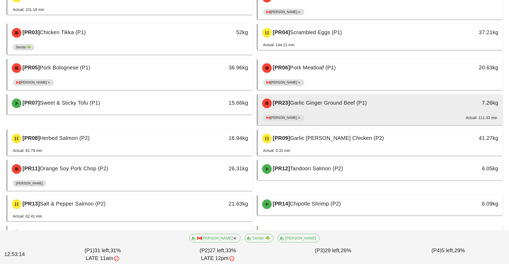
click at [370, 117] on div "🇨🇦KEN🇰🇷 Actual: 111.33 min" at bounding box center [380, 118] width 234 height 13
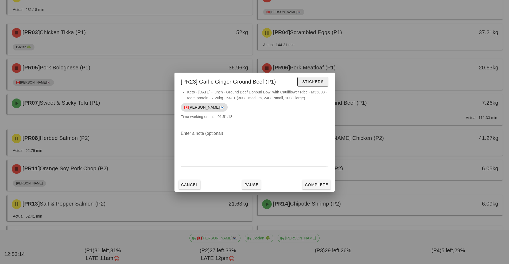
click at [322, 85] on button "Stickers" at bounding box center [312, 82] width 31 height 10
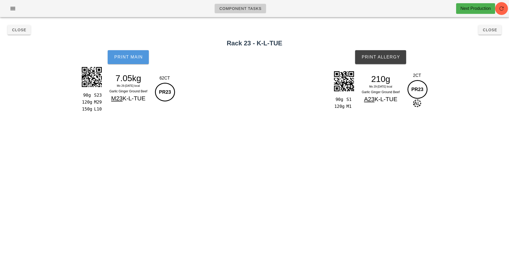
click at [142, 63] on button "Print Main" at bounding box center [128, 57] width 41 height 14
click at [401, 60] on button "Print Allergy" at bounding box center [380, 57] width 51 height 14
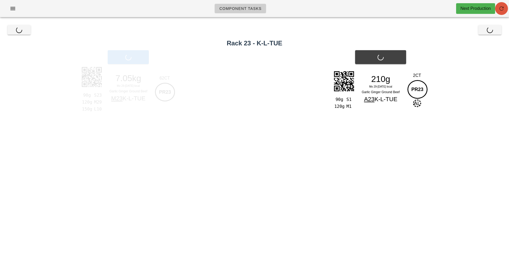
click at [504, 11] on icon "button" at bounding box center [501, 8] width 6 height 6
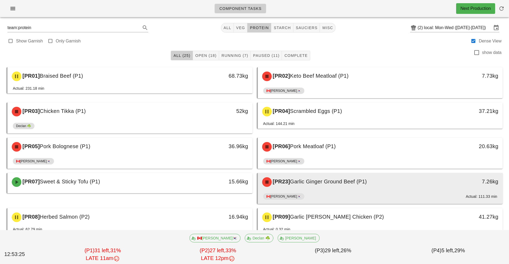
click at [361, 189] on div "[PR23] Garlic Ginger Ground Beef (P1)" at bounding box center [350, 182] width 182 height 16
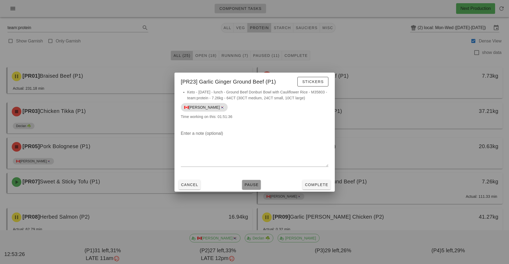
click at [253, 185] on span "Pause" at bounding box center [251, 185] width 14 height 4
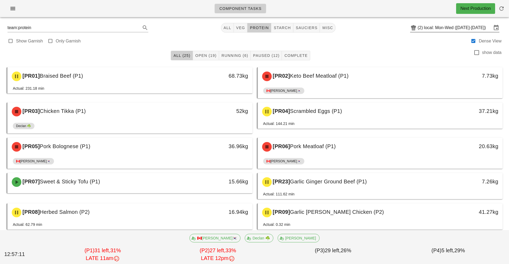
click at [437, 26] on input "local: Mon-Wed ([DATE]-[DATE])" at bounding box center [458, 28] width 68 height 9
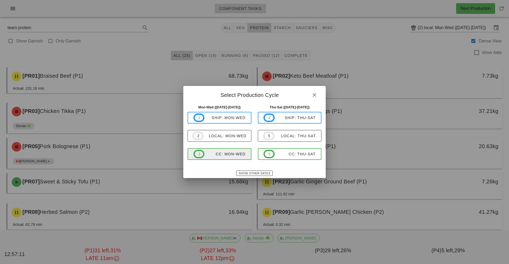
click at [231, 155] on div "CC: Mon-Wed" at bounding box center [224, 154] width 41 height 4
type input "CC: Mon-Wed ([DATE]-[DATE])"
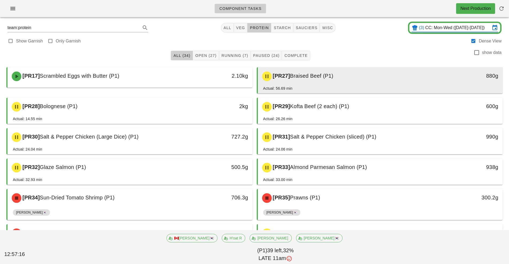
click at [321, 83] on div "[PR27] Braised Beef (P1)" at bounding box center [350, 76] width 182 height 16
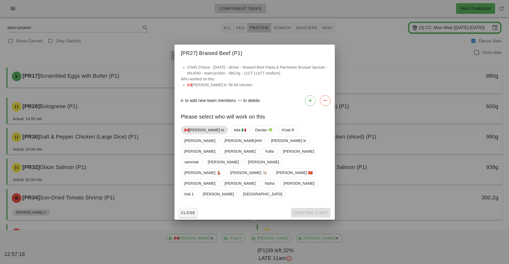
click at [199, 134] on span "🇨🇦[PERSON_NAME]🇰🇷" at bounding box center [204, 130] width 40 height 8
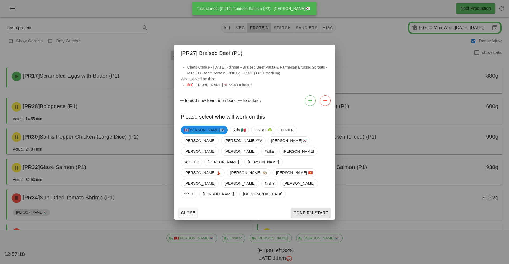
click at [314, 208] on button "Confirm Start" at bounding box center [310, 213] width 39 height 10
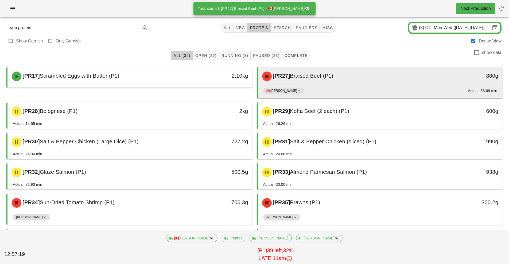
click at [325, 91] on div "🇨🇦[PERSON_NAME]🇰🇷 Actual: 56.69 min" at bounding box center [380, 91] width 234 height 13
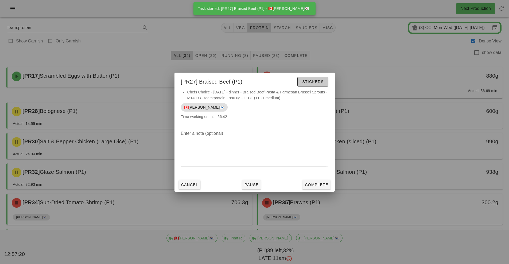
click at [321, 82] on span "Stickers" at bounding box center [313, 82] width 22 height 4
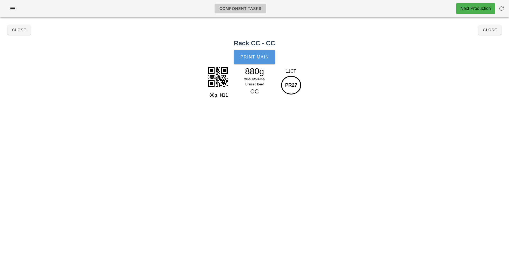
click at [264, 61] on button "Print Main" at bounding box center [254, 57] width 41 height 14
click at [495, 33] on button "Close" at bounding box center [489, 30] width 23 height 10
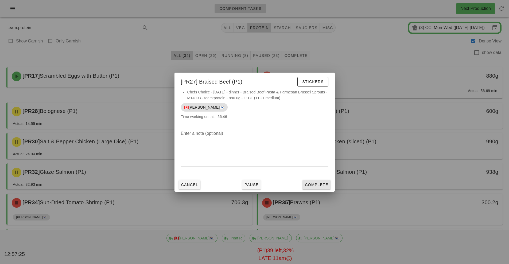
click at [319, 185] on span "Complete" at bounding box center [317, 185] width 24 height 4
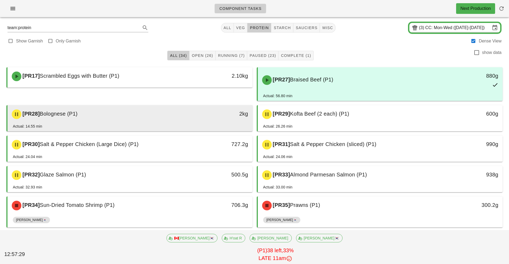
click at [207, 120] on div "2kg" at bounding box center [220, 114] width 61 height 16
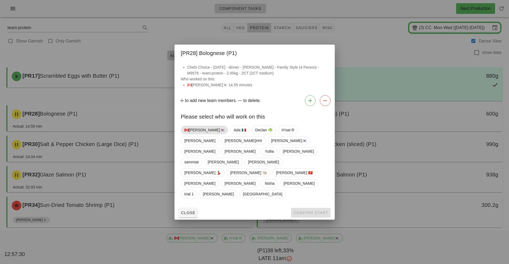
click at [195, 134] on span "🇨🇦[PERSON_NAME]🇰🇷" at bounding box center [204, 130] width 40 height 8
click at [322, 208] on button "Confirm Start" at bounding box center [310, 213] width 39 height 10
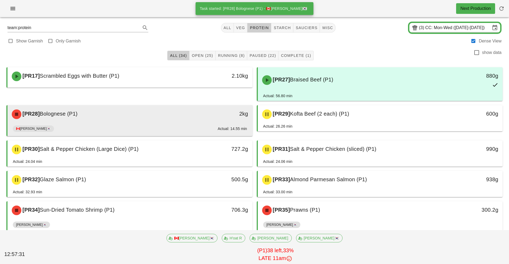
click at [192, 122] on div "2kg" at bounding box center [220, 114] width 61 height 16
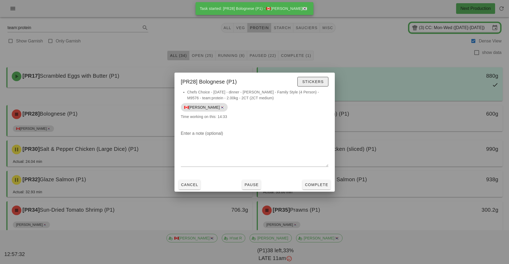
click at [321, 79] on button "Stickers" at bounding box center [312, 82] width 31 height 10
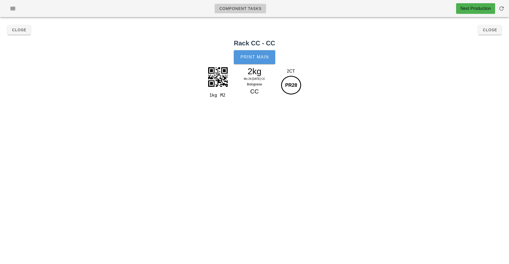
click at [260, 60] on button "Print Main" at bounding box center [254, 57] width 41 height 14
click at [497, 33] on button "Close" at bounding box center [489, 30] width 23 height 10
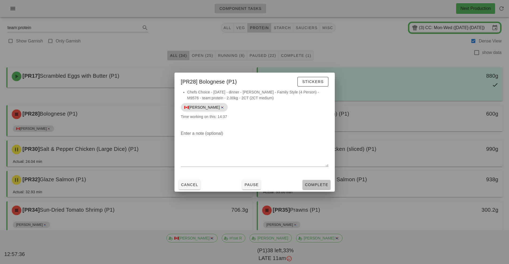
click at [322, 185] on span "Complete" at bounding box center [317, 185] width 24 height 4
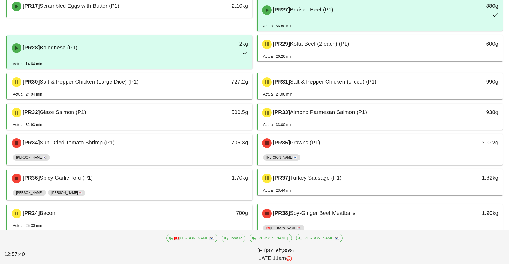
scroll to position [71, 0]
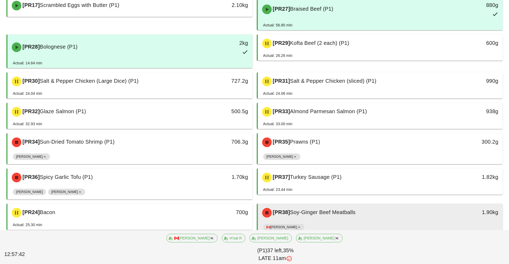
click at [381, 217] on div "[PR38] Soy-Ginger Beef Meatballs" at bounding box center [350, 213] width 182 height 16
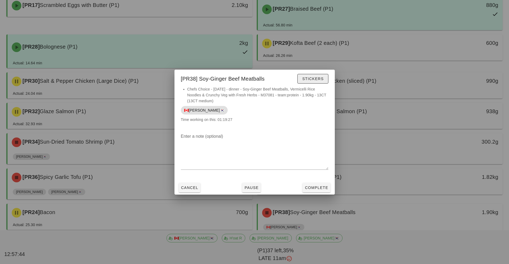
click at [322, 80] on span "Stickers" at bounding box center [313, 79] width 22 height 4
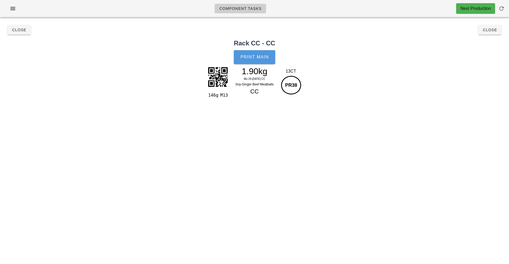
click at [266, 60] on button "Print Main" at bounding box center [254, 57] width 41 height 14
click at [490, 33] on button "Close" at bounding box center [489, 30] width 23 height 10
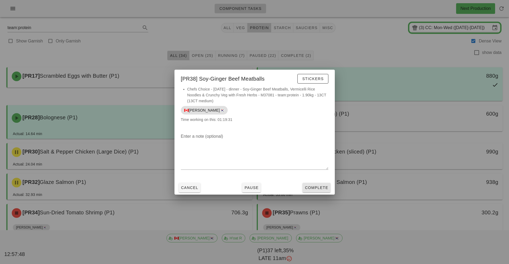
click at [322, 187] on span "Complete" at bounding box center [317, 188] width 24 height 4
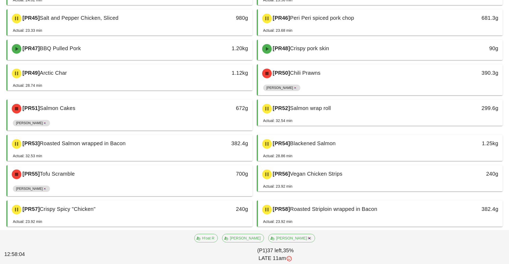
scroll to position [396, 0]
